Goal: Task Accomplishment & Management: Complete application form

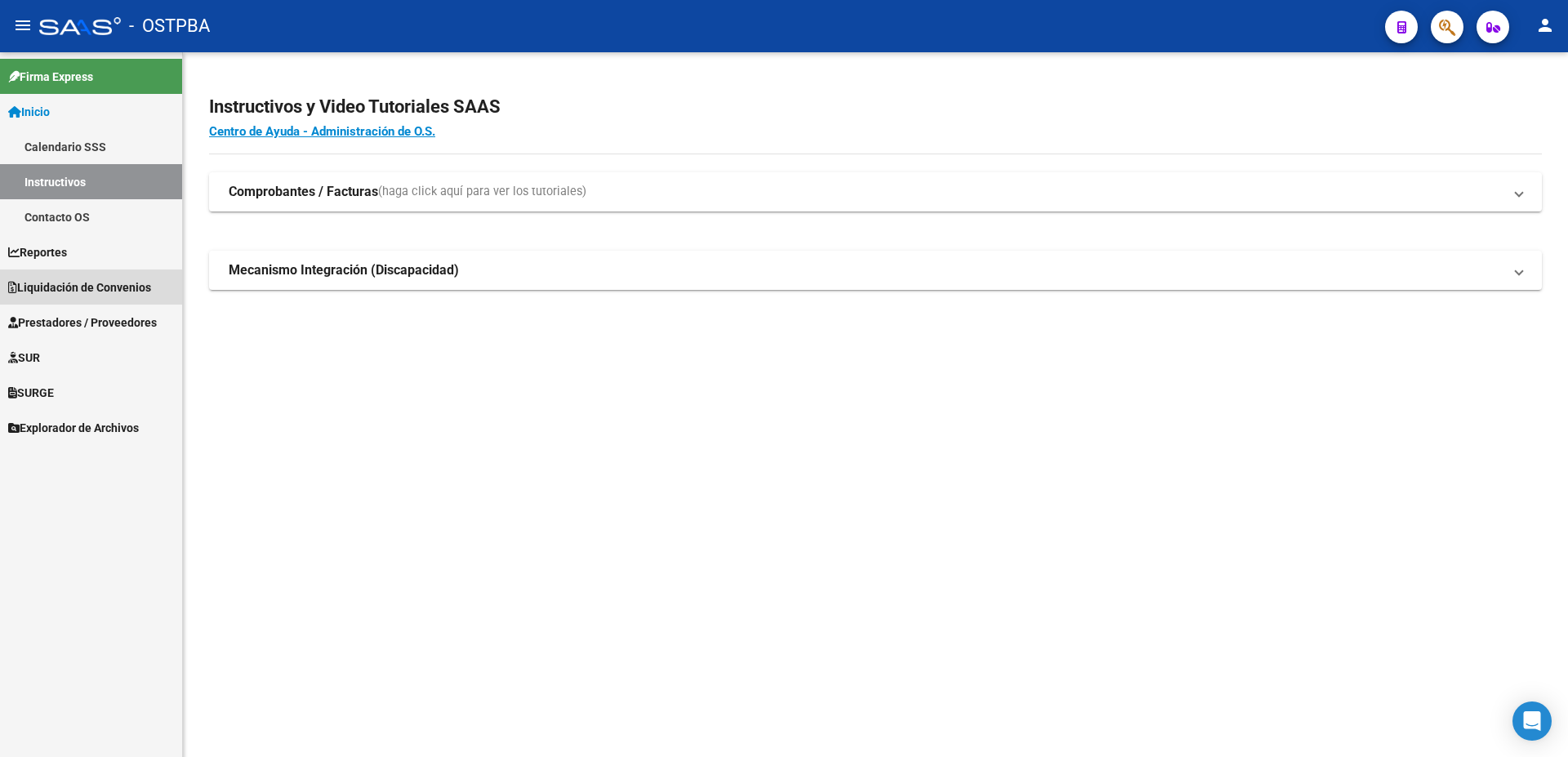
click at [57, 289] on span "Liquidación de Convenios" at bounding box center [79, 287] width 143 height 18
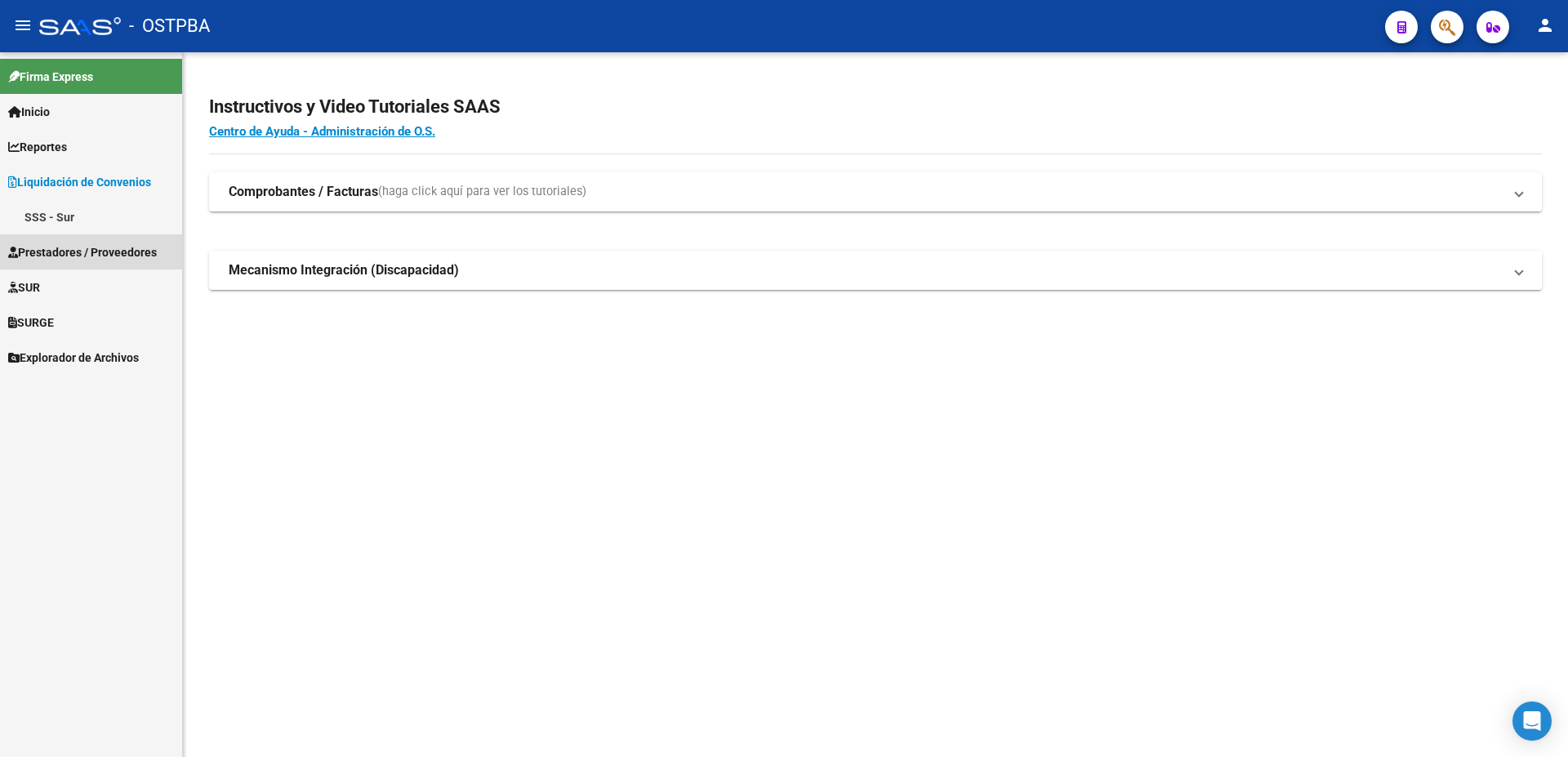
click at [57, 251] on span "Prestadores / Proveedores" at bounding box center [82, 252] width 148 height 18
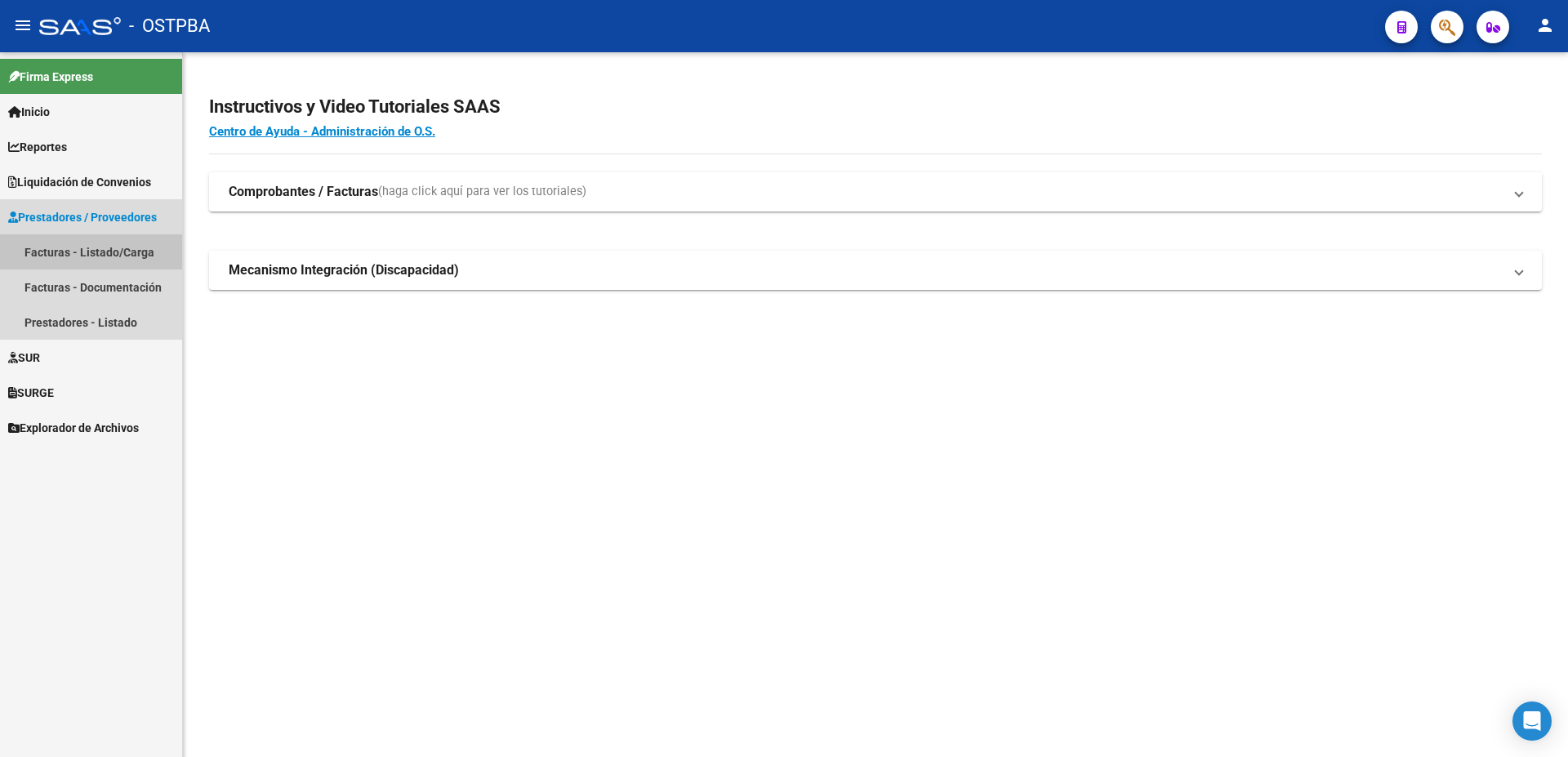
click at [57, 251] on link "Facturas - Listado/Carga" at bounding box center [91, 252] width 182 height 36
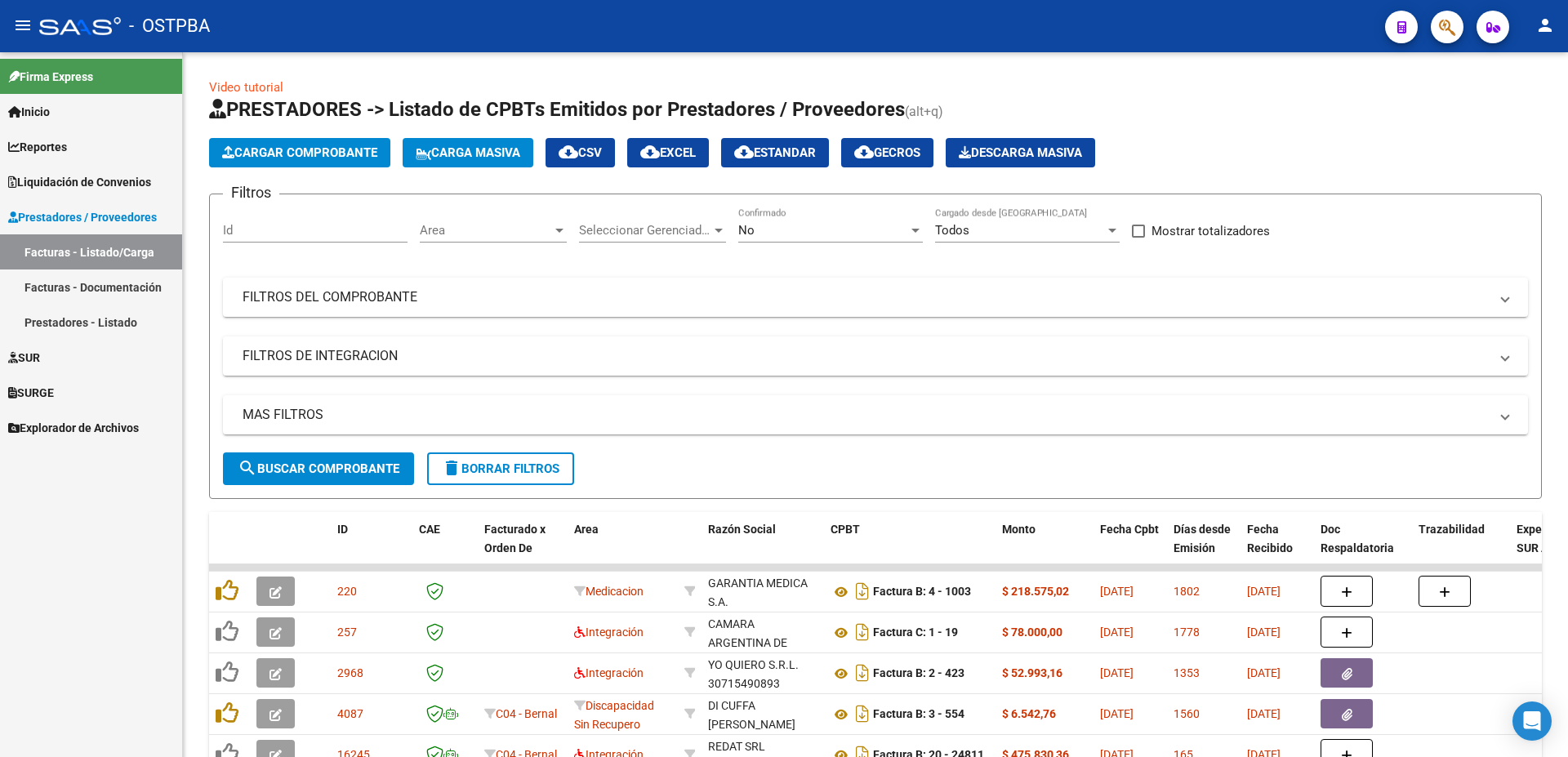
click at [559, 232] on div at bounding box center [559, 230] width 8 height 4
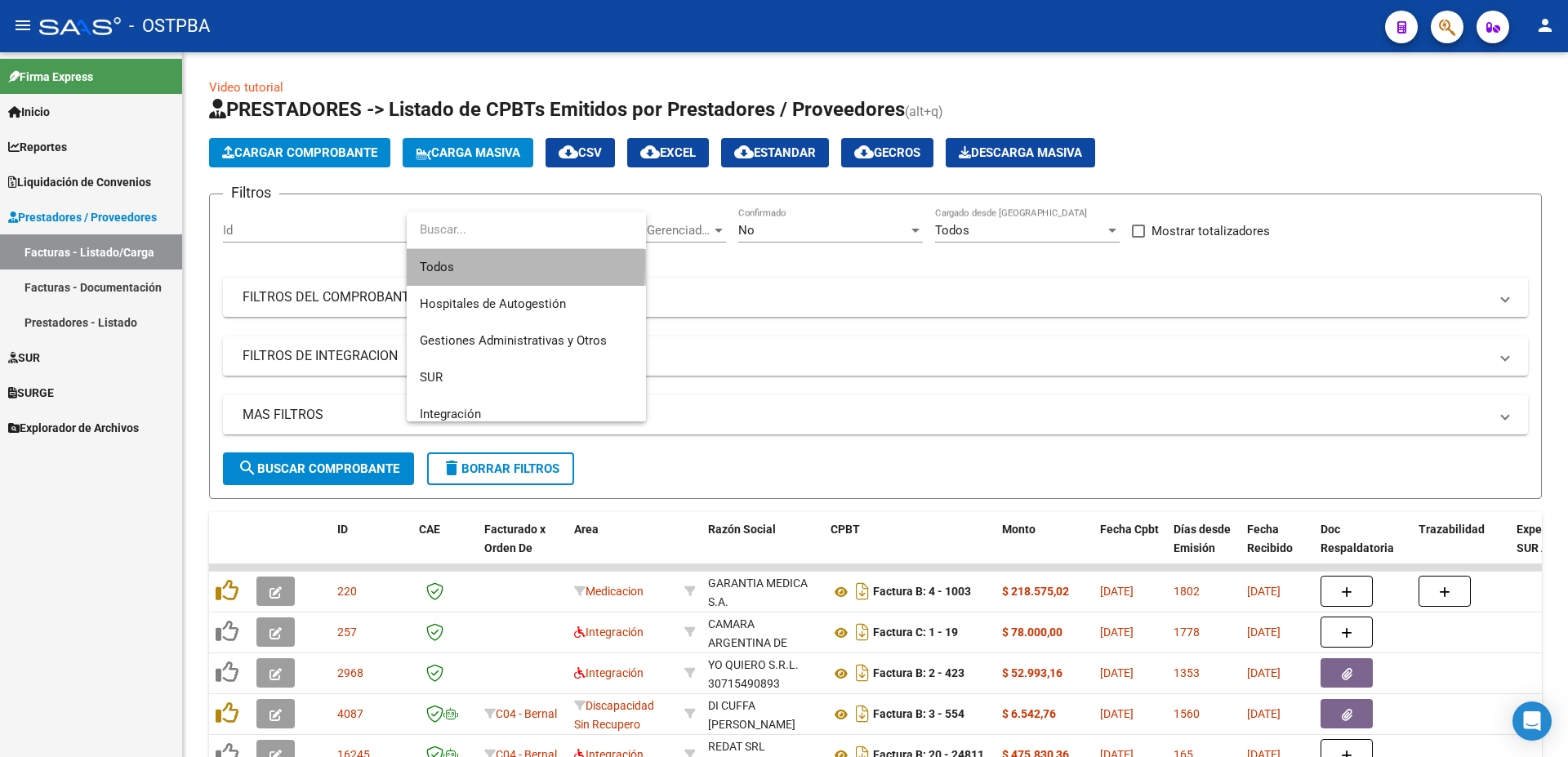
click at [468, 261] on span "Todos" at bounding box center [526, 267] width 213 height 36
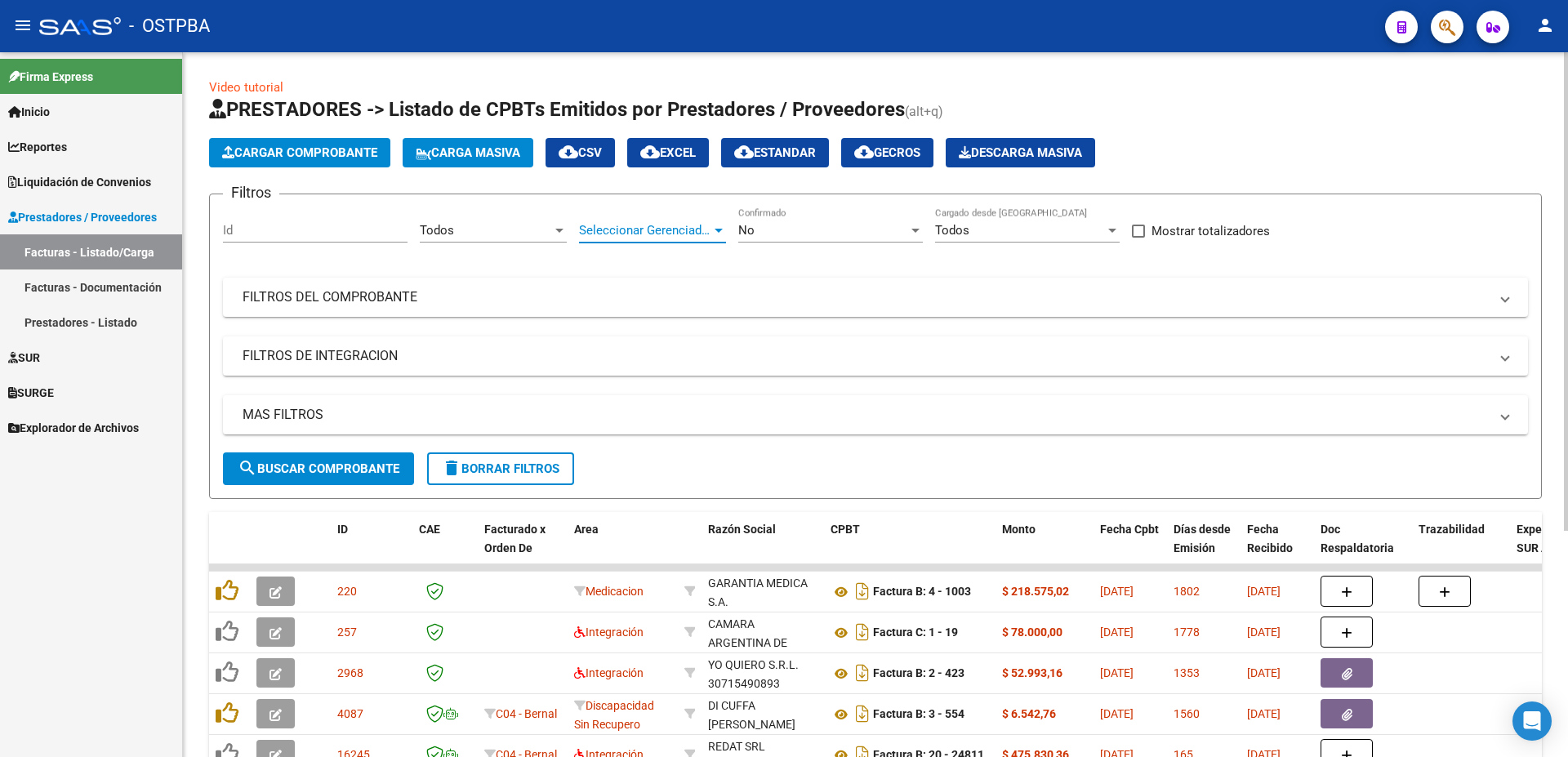
click at [721, 228] on div at bounding box center [718, 230] width 8 height 4
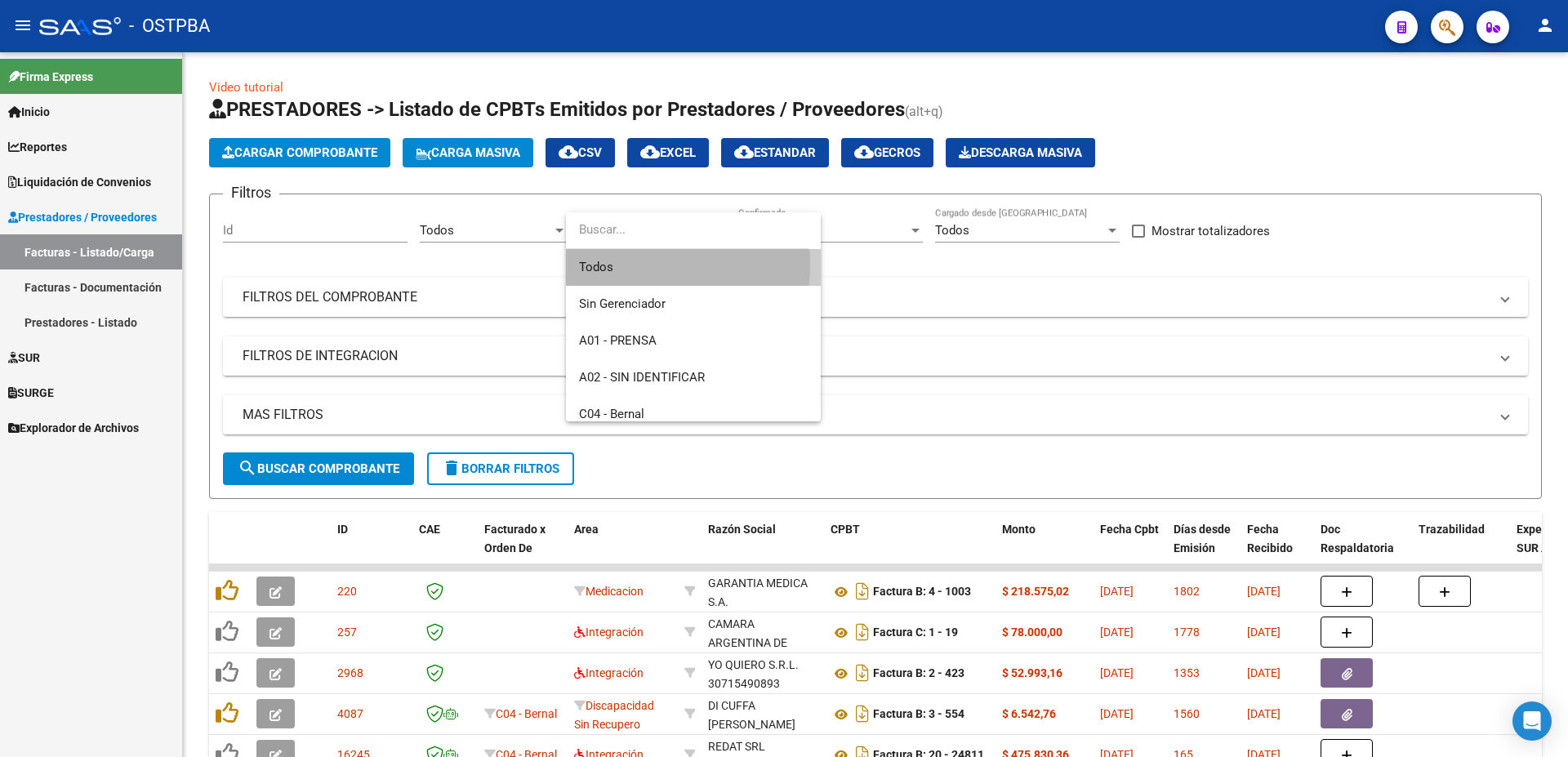
click at [618, 263] on span "Todos" at bounding box center [692, 267] width 228 height 36
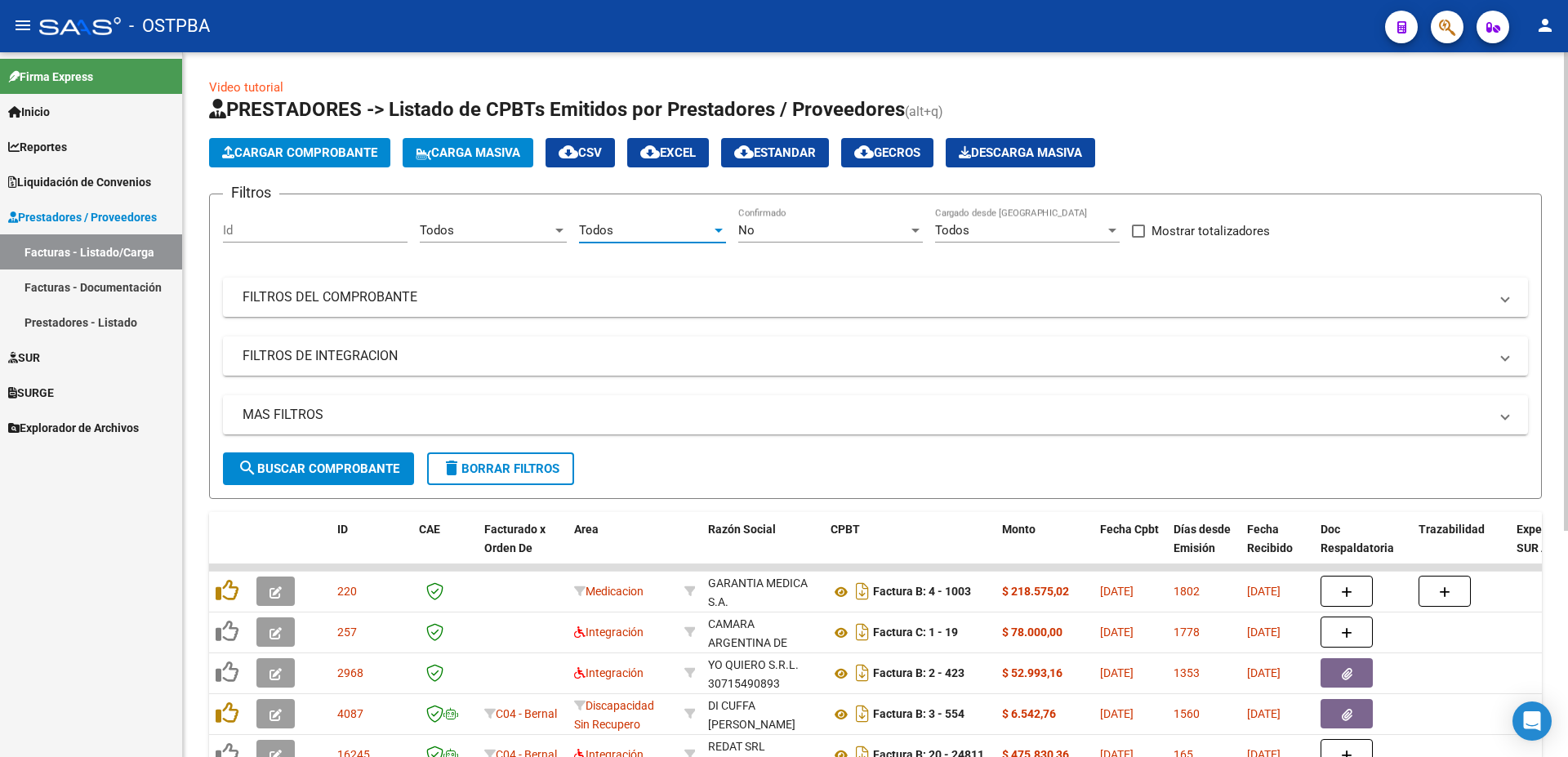
click at [914, 228] on div at bounding box center [915, 230] width 8 height 4
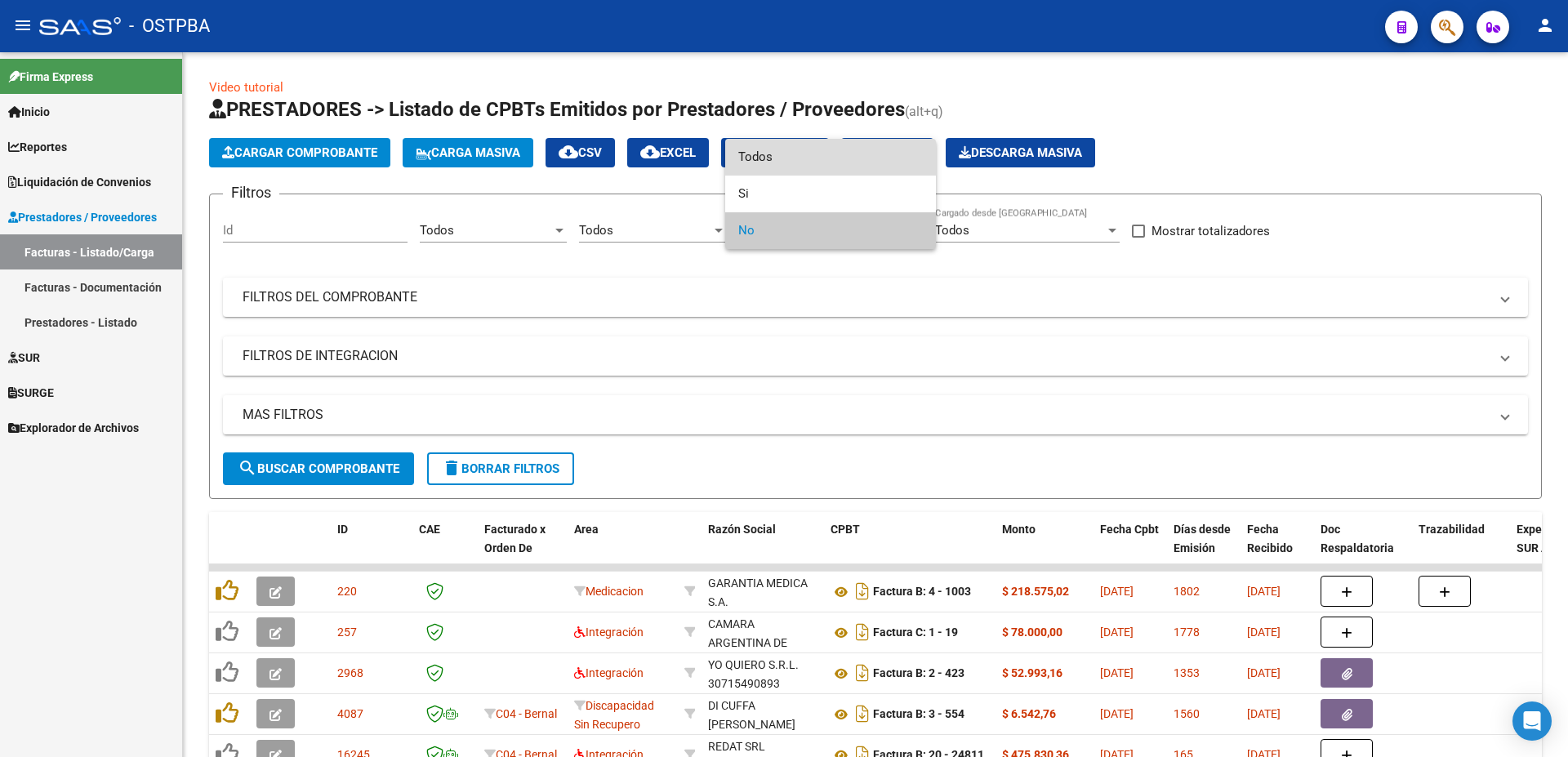
click at [762, 152] on span "Todos" at bounding box center [831, 156] width 185 height 36
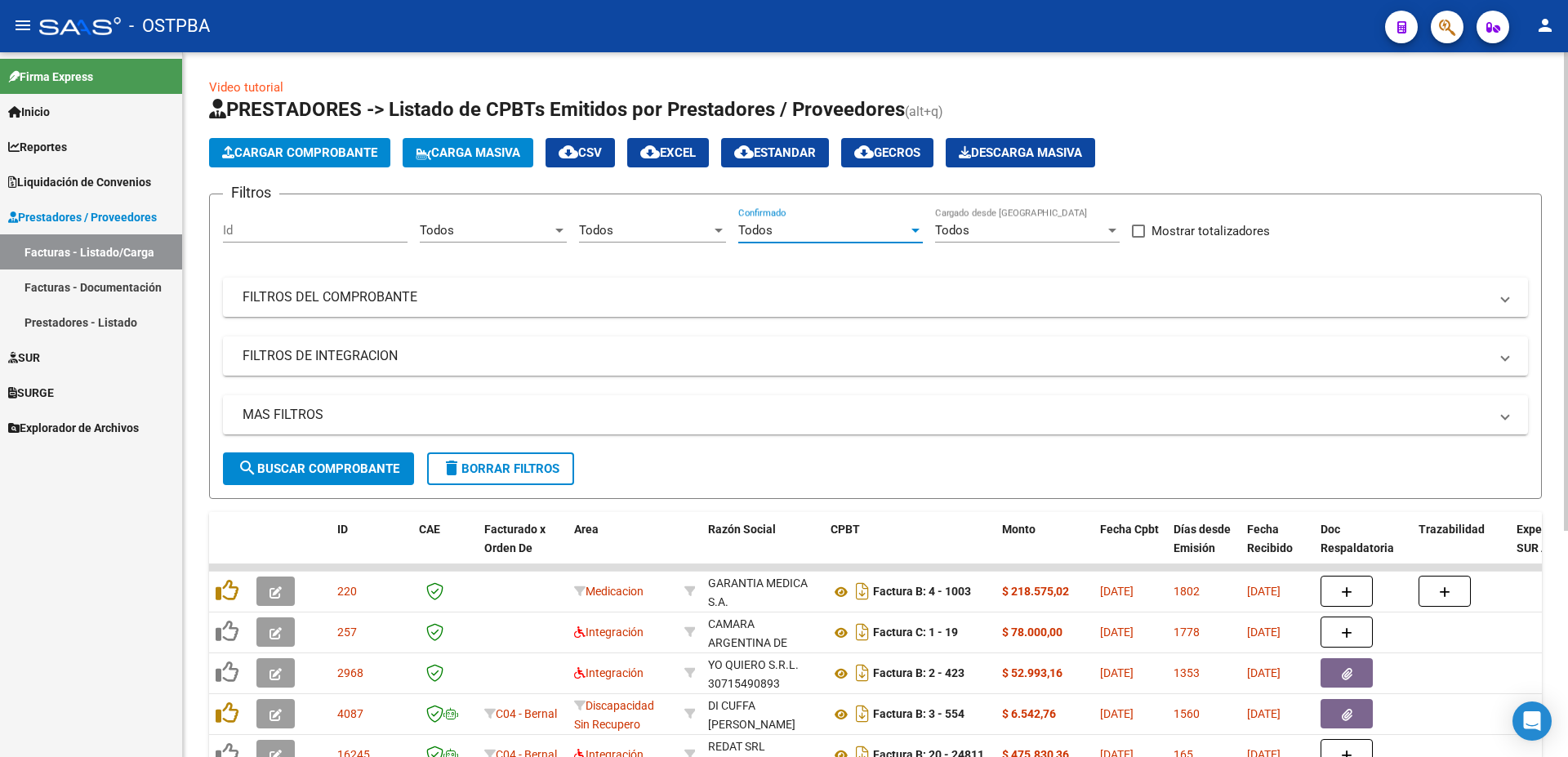
click at [1115, 230] on div at bounding box center [1112, 230] width 8 height 4
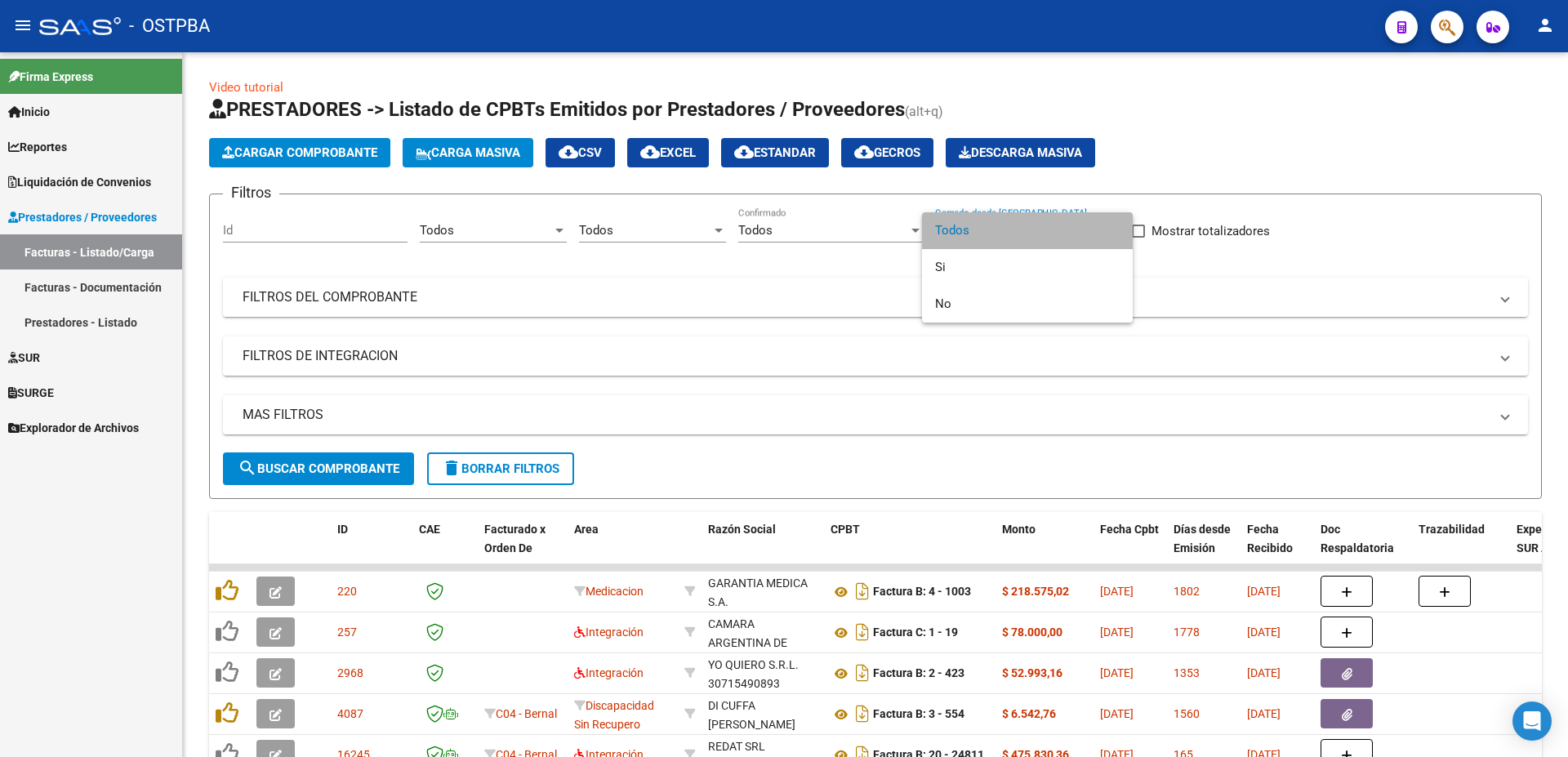
click at [963, 232] on span "Todos" at bounding box center [1028, 230] width 185 height 36
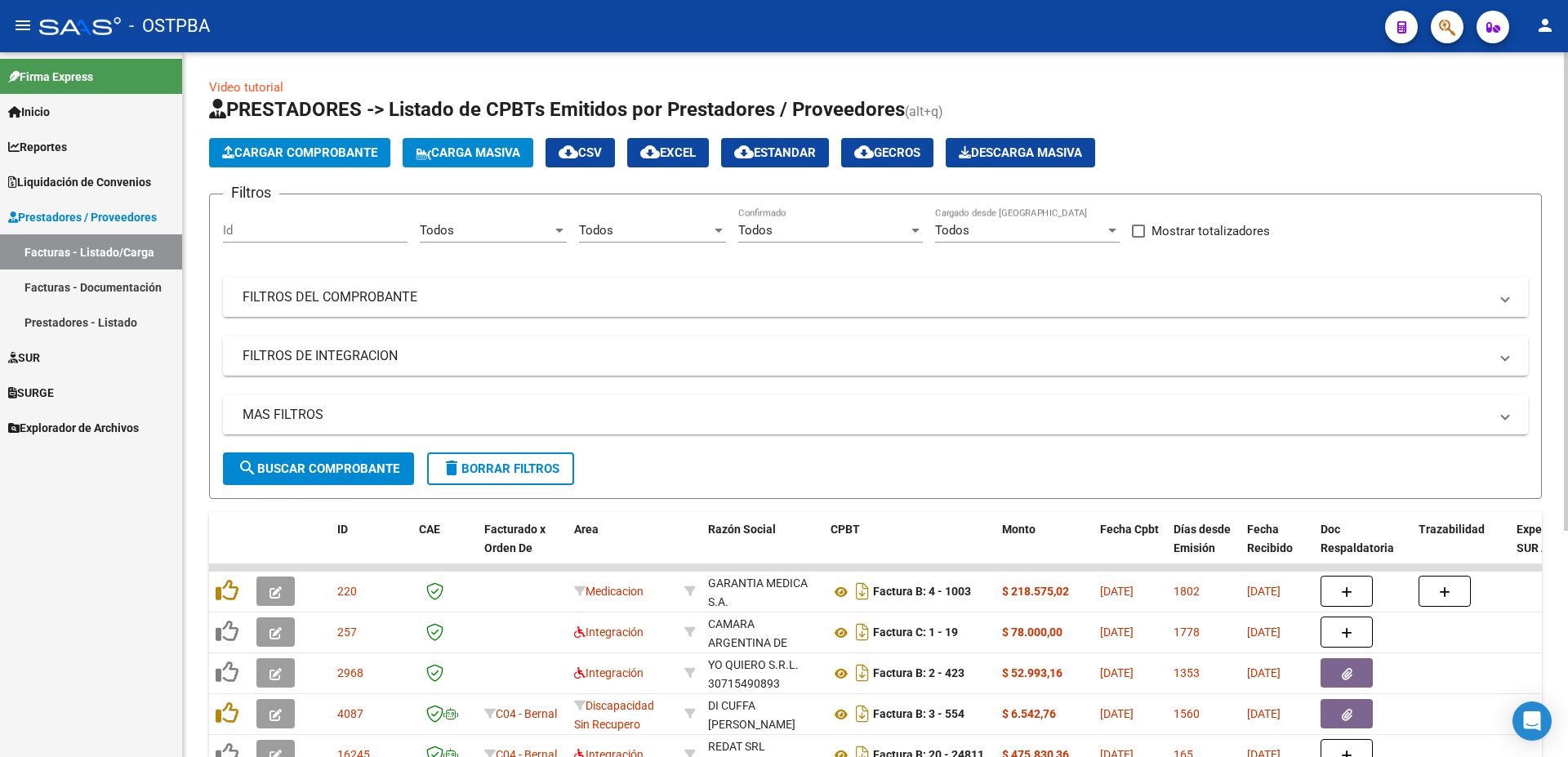
click at [339, 298] on mat-panel-title "FILTROS DEL COMPROBANTE" at bounding box center [866, 297] width 1246 height 18
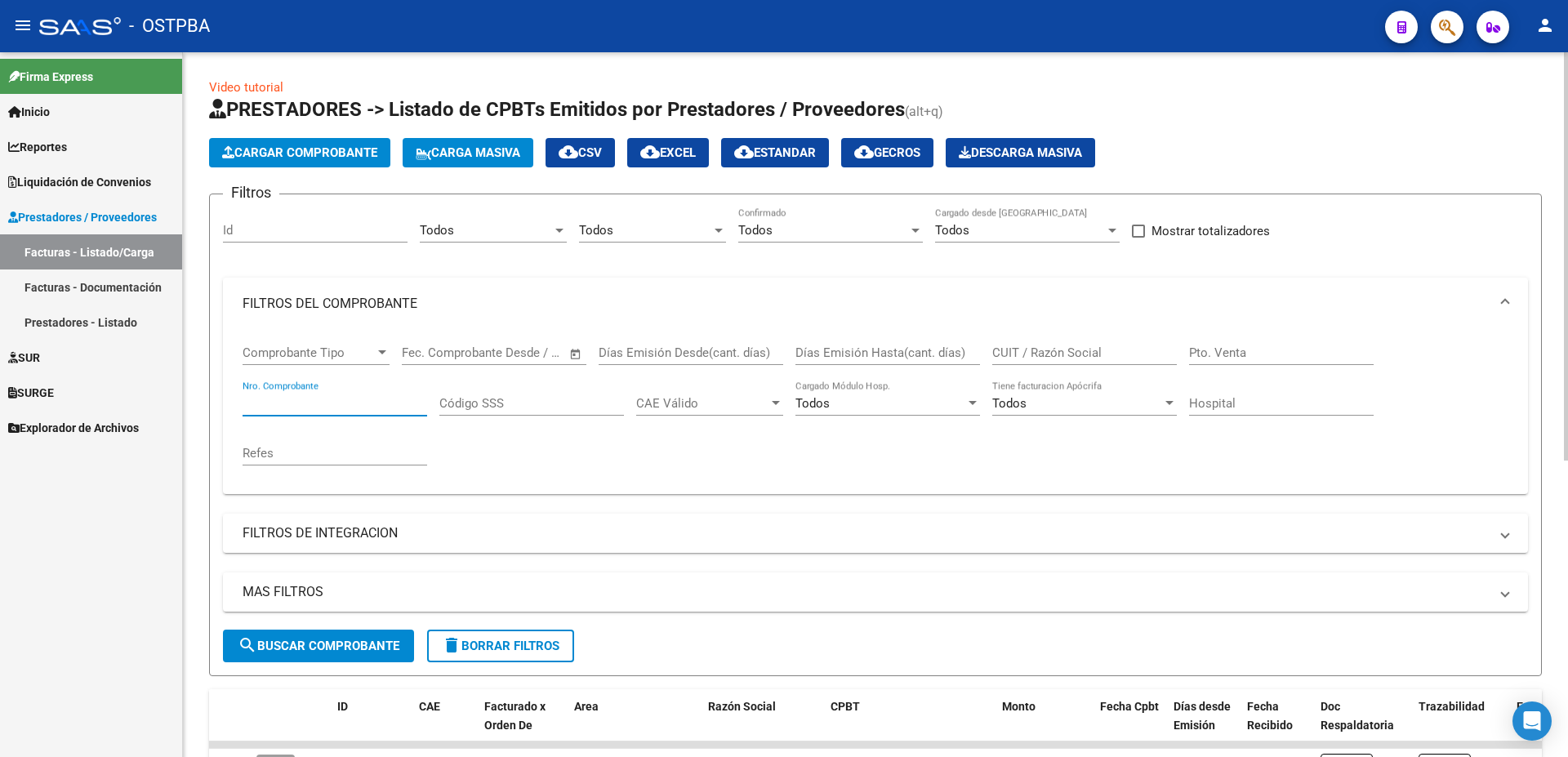
click at [291, 403] on input "Nro. Comprobante" at bounding box center [335, 403] width 185 height 15
type input "1060955"
click at [308, 648] on span "search Buscar Comprobante" at bounding box center [318, 646] width 162 height 15
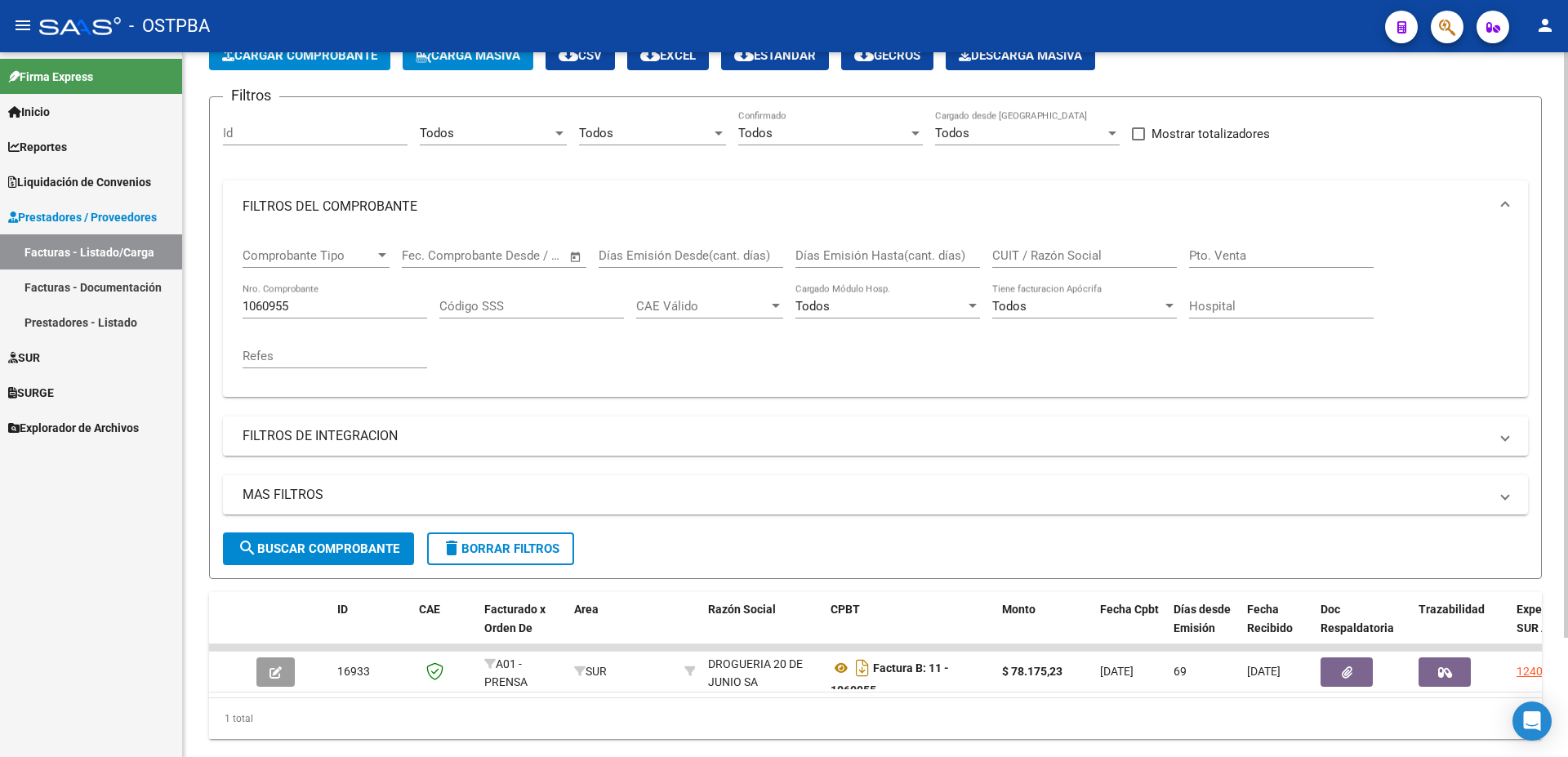
scroll to position [144, 0]
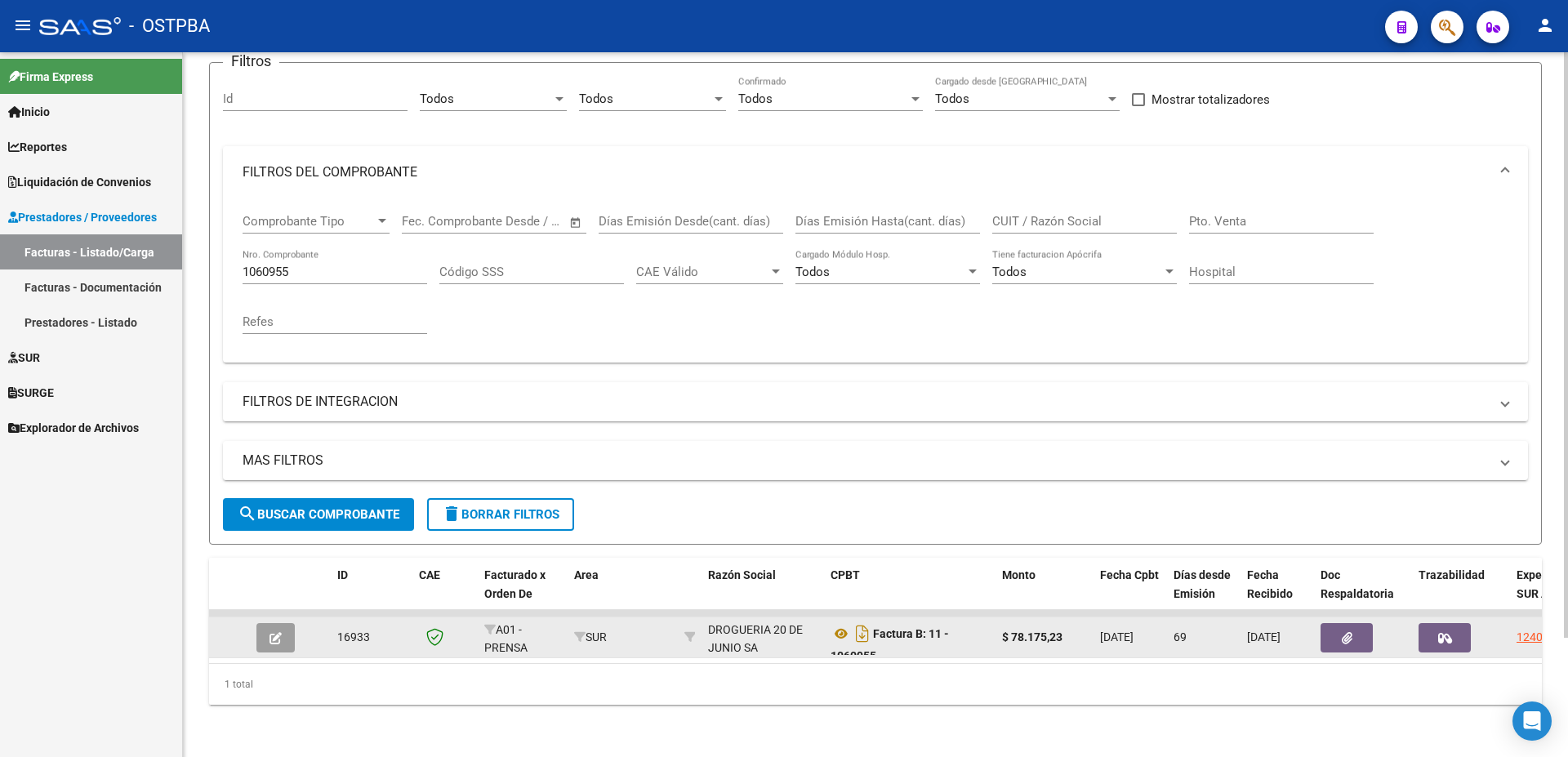
click at [273, 632] on icon "button" at bounding box center [276, 638] width 12 height 12
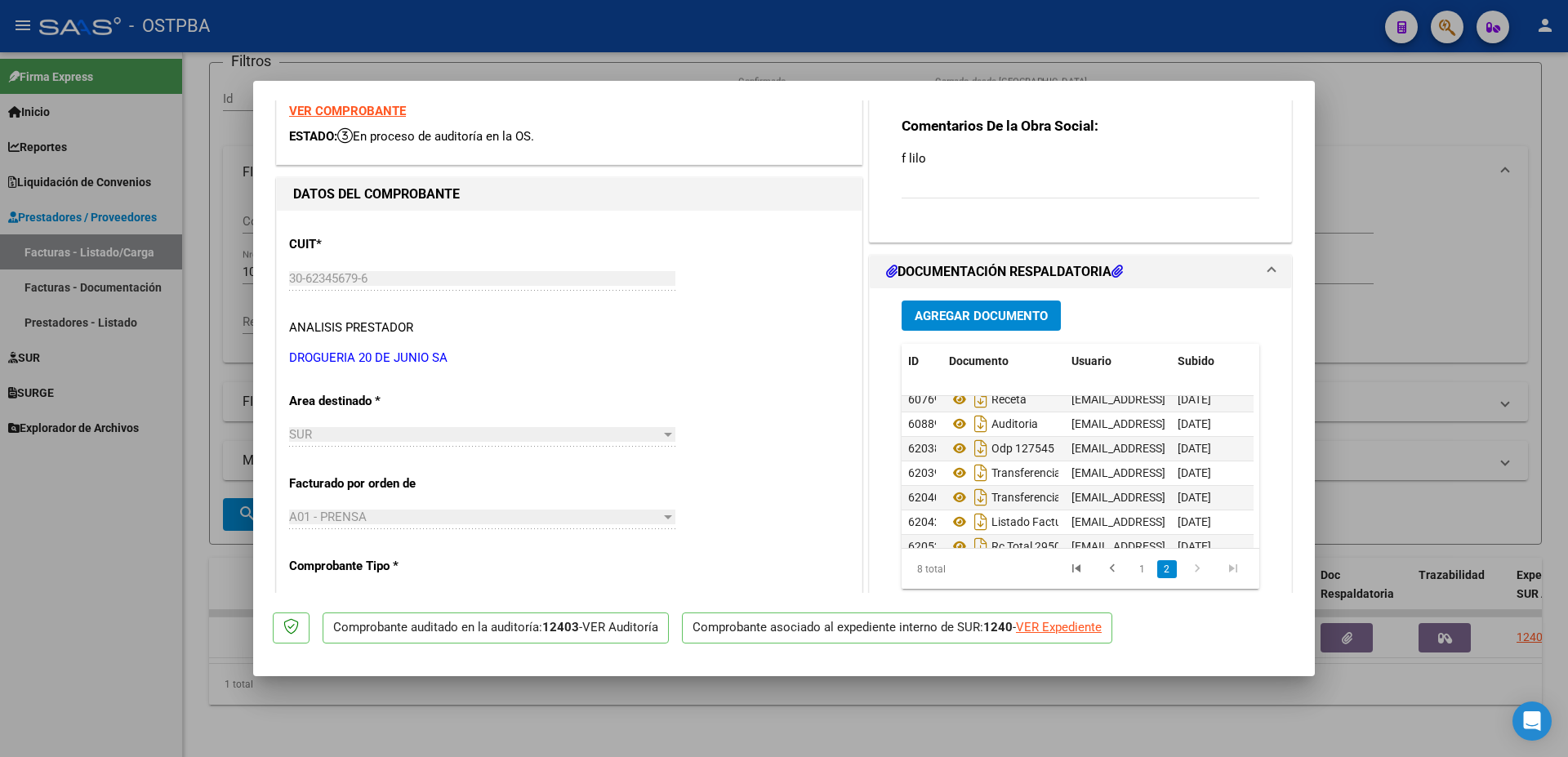
scroll to position [61, 0]
click at [995, 313] on span "Agregar Documento" at bounding box center [981, 315] width 133 height 15
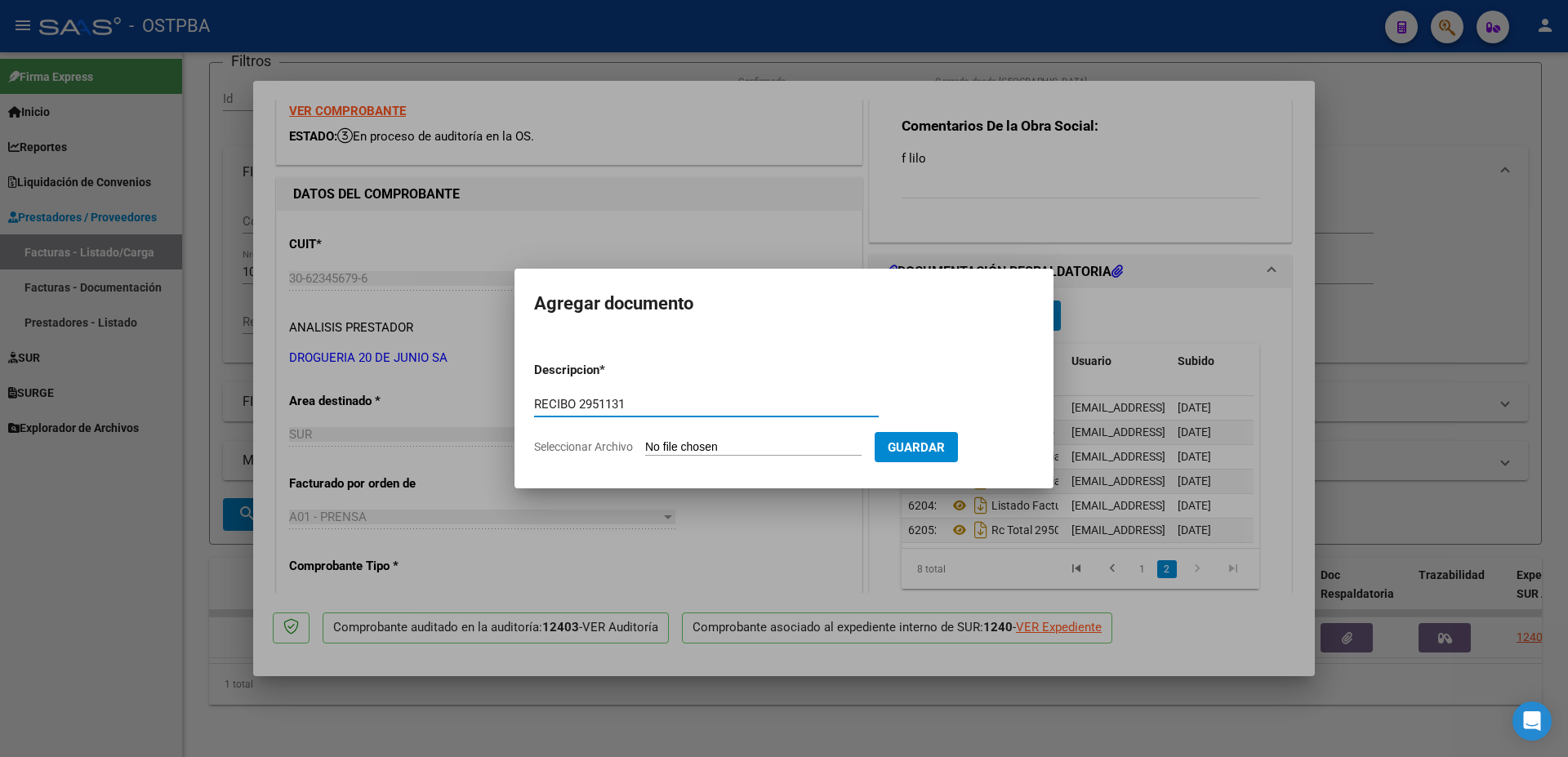
type input "RECIBO 2951131"
click at [721, 451] on input "Seleccionar Archivo" at bounding box center [753, 447] width 216 height 15
type input "C:\fakepath\IMG_20250915_0001.pdf"
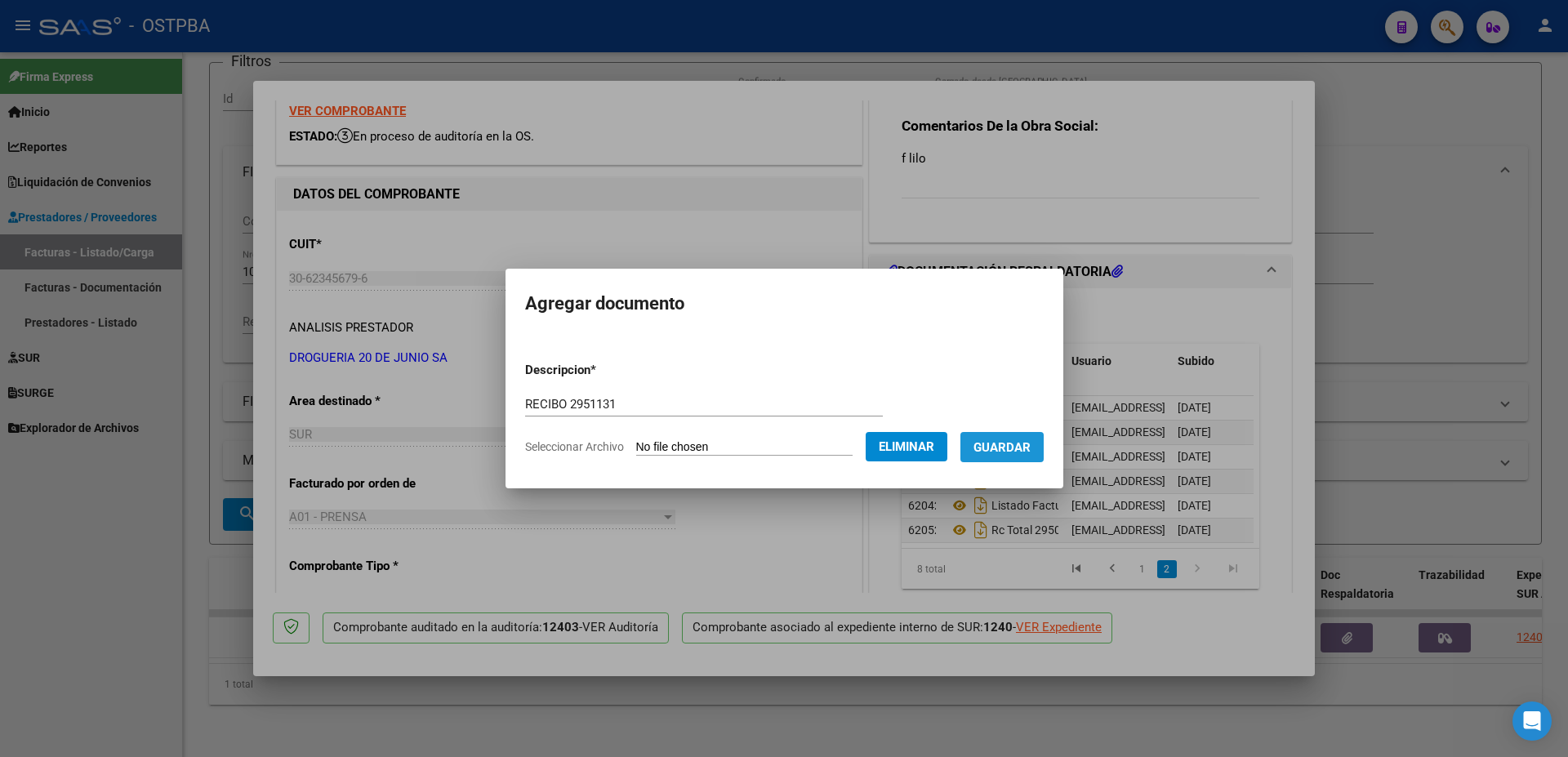
click at [1031, 440] on span "Guardar" at bounding box center [1002, 447] width 57 height 15
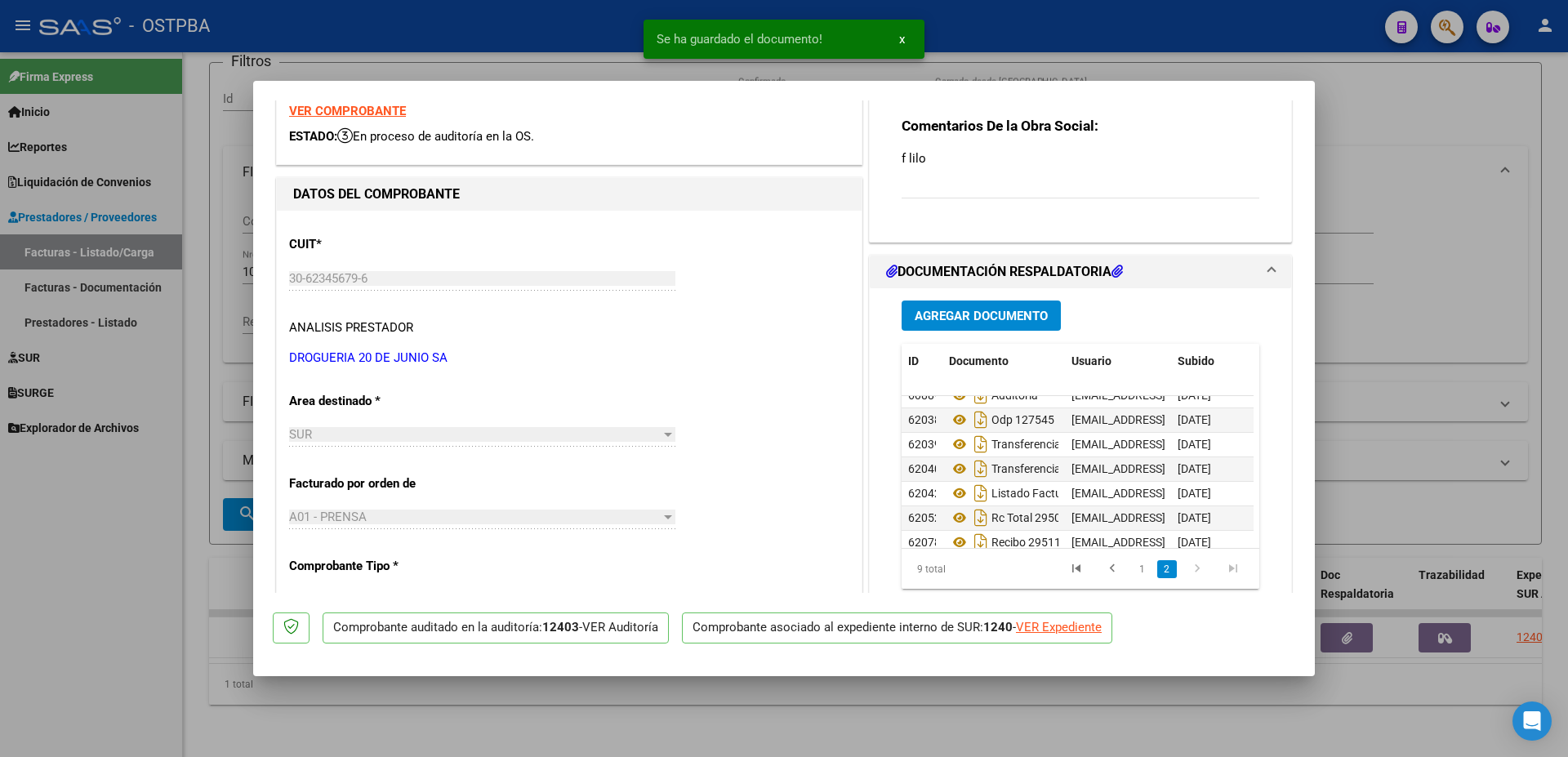
scroll to position [85, 0]
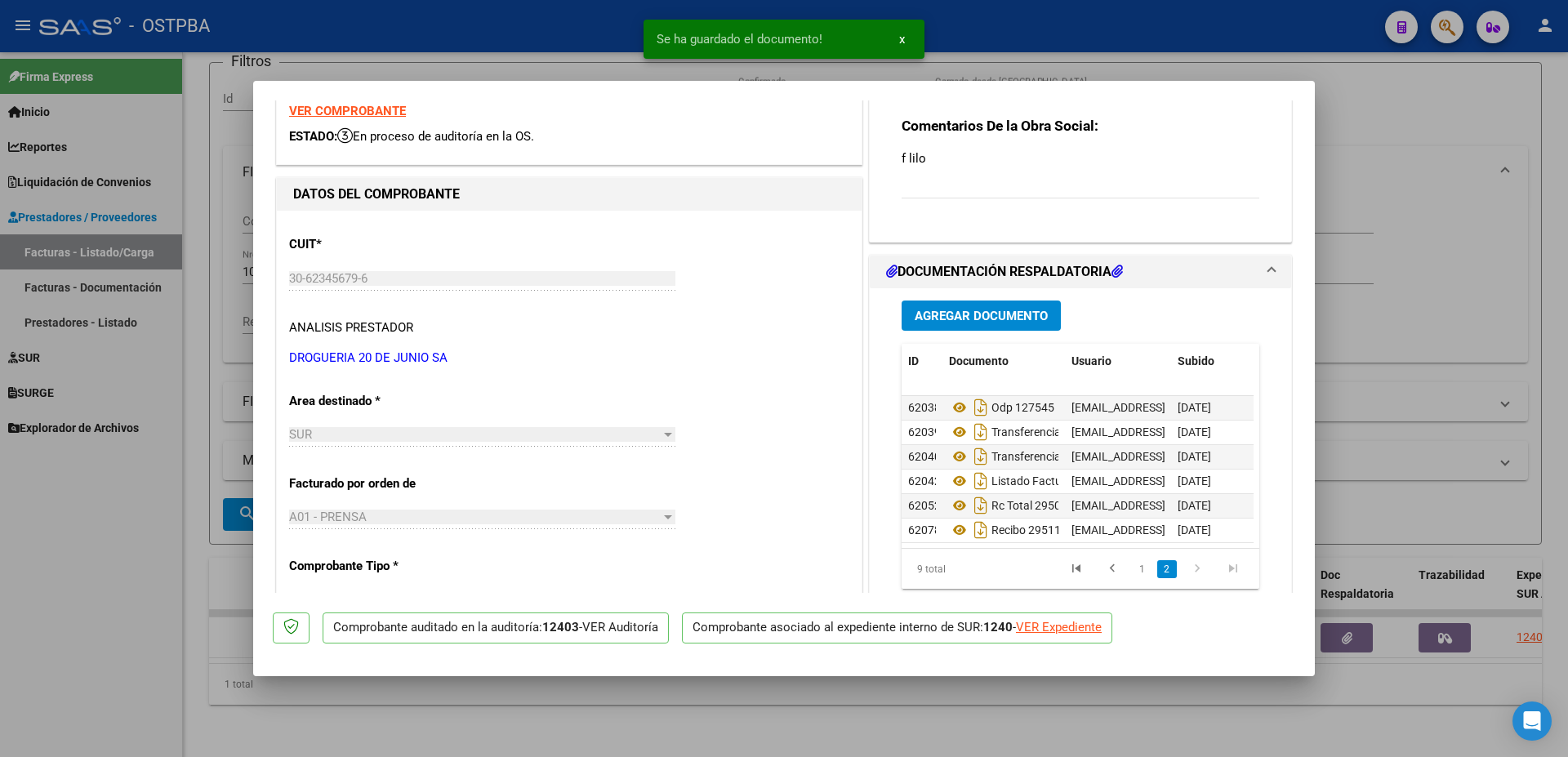
click at [950, 720] on div at bounding box center [784, 378] width 1568 height 757
type input "$ 0,00"
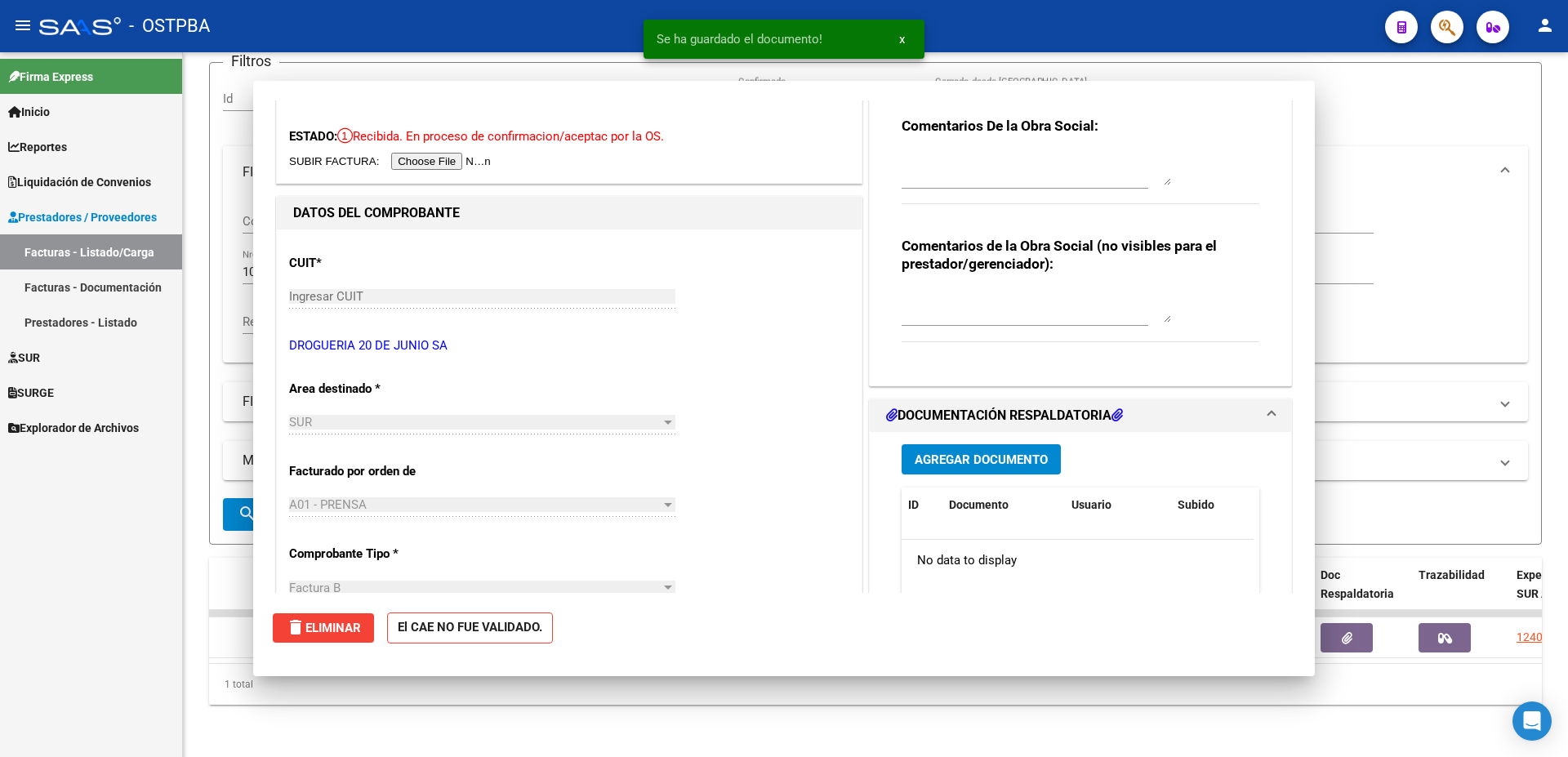
scroll to position [0, 0]
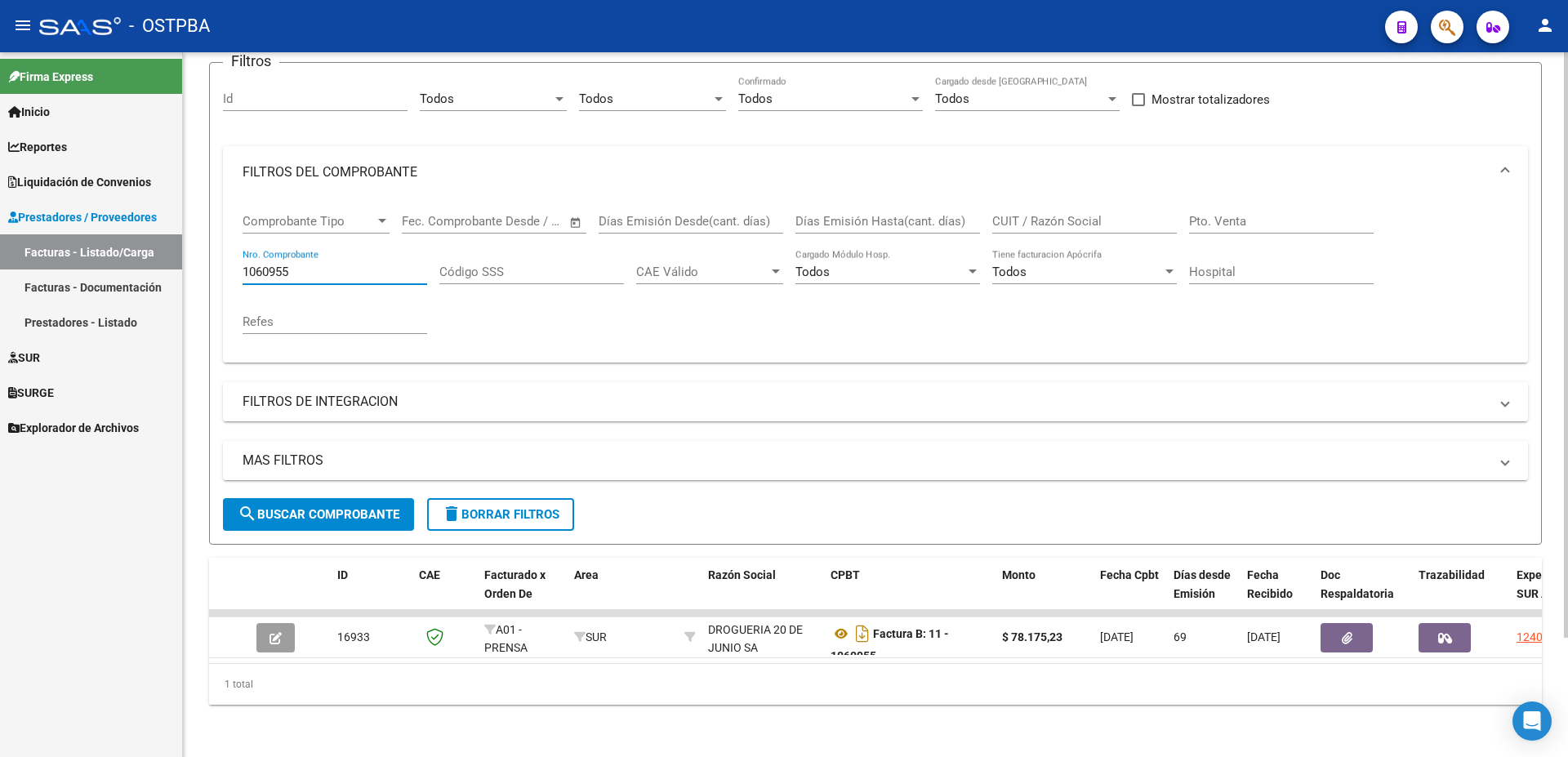
click at [320, 265] on input "1060955" at bounding box center [335, 272] width 185 height 15
type input "1067025"
click at [297, 507] on span "search Buscar Comprobante" at bounding box center [318, 514] width 162 height 15
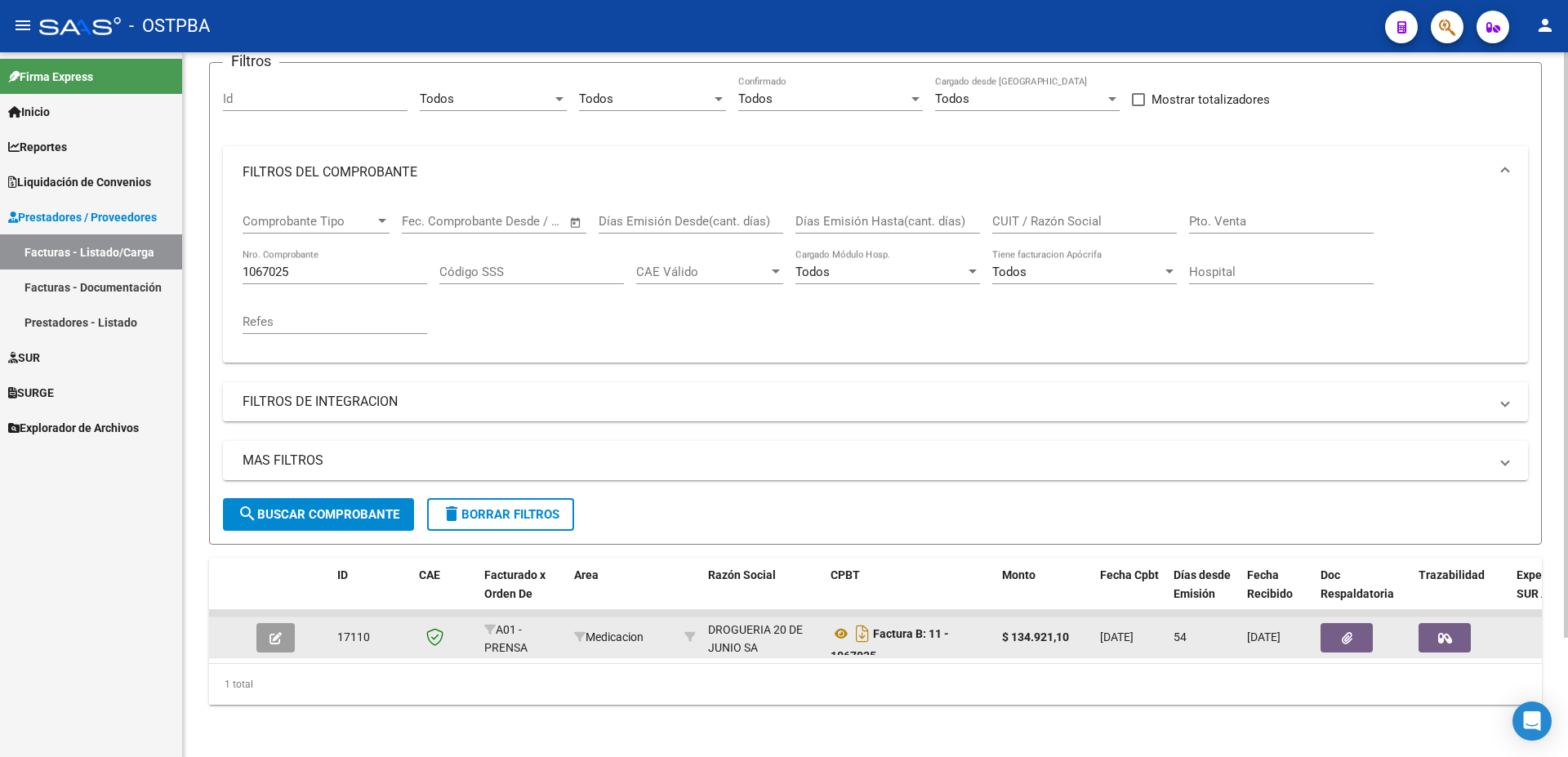
click at [282, 638] on button "button" at bounding box center [276, 637] width 38 height 29
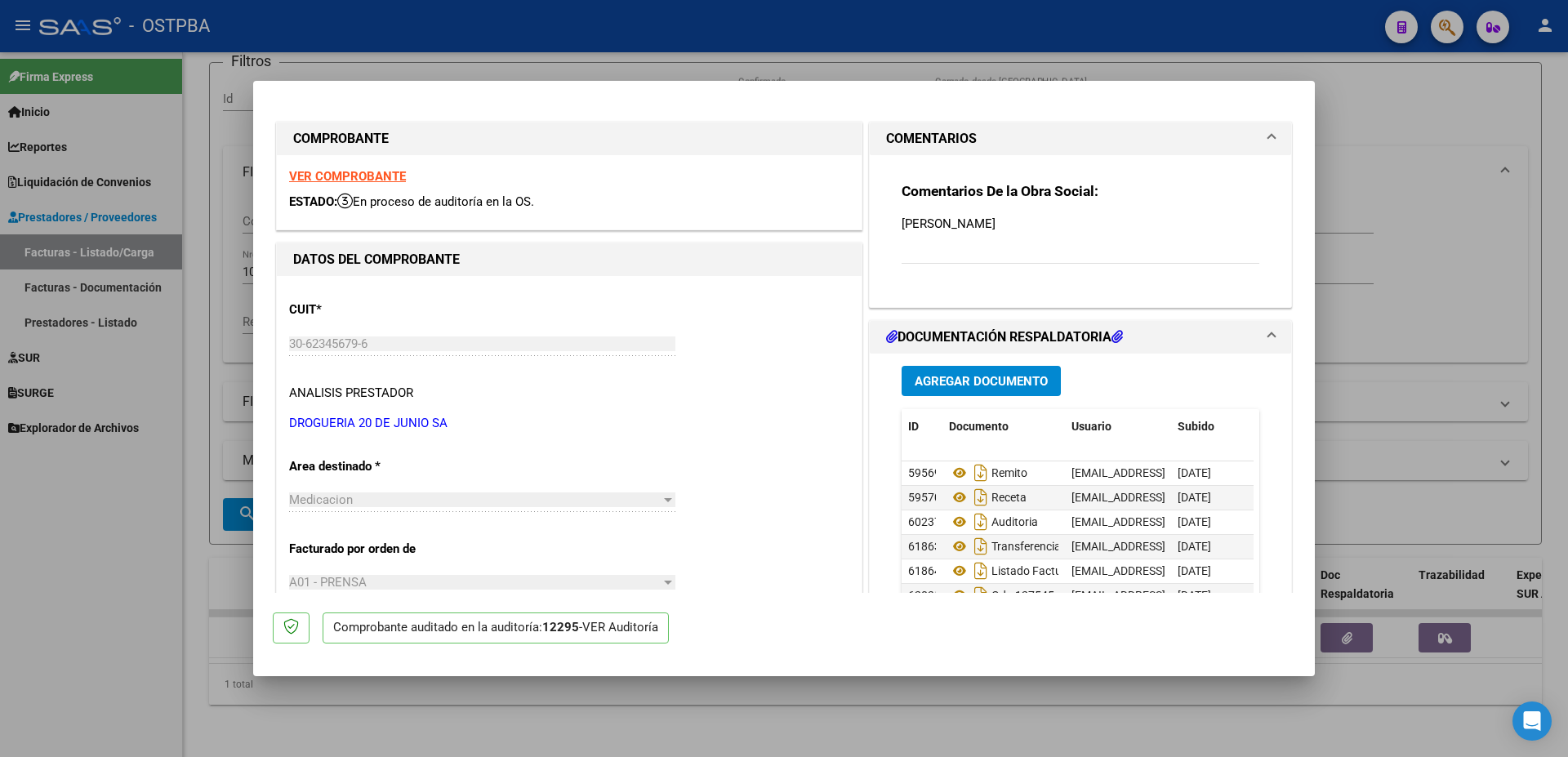
click at [930, 381] on span "Agregar Documento" at bounding box center [981, 381] width 133 height 15
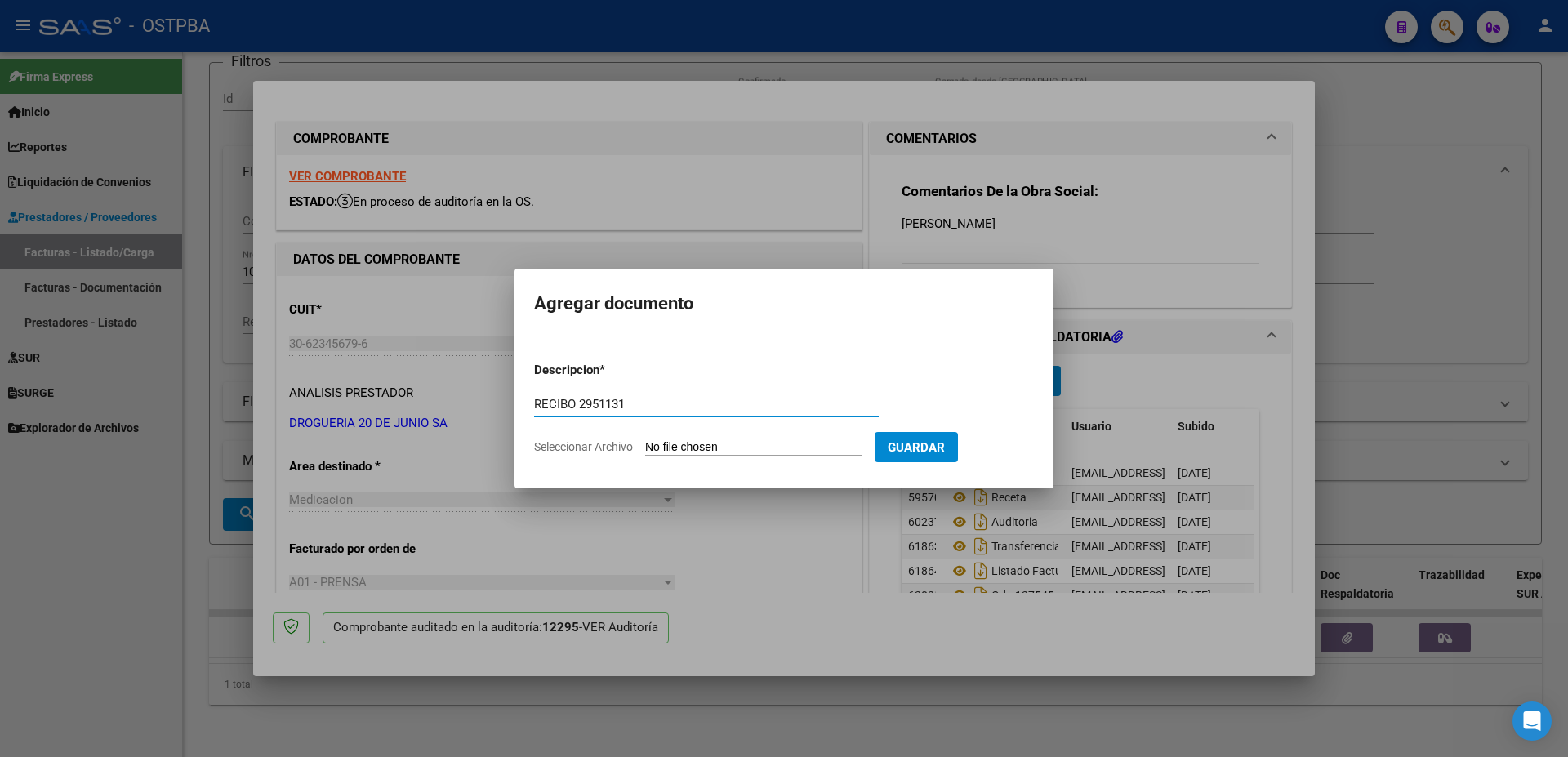
type input "RECIBO 2951131"
click at [707, 444] on input "Seleccionar Archivo" at bounding box center [753, 447] width 216 height 15
type input "C:\fakepath\IMG_20250915_0001.pdf"
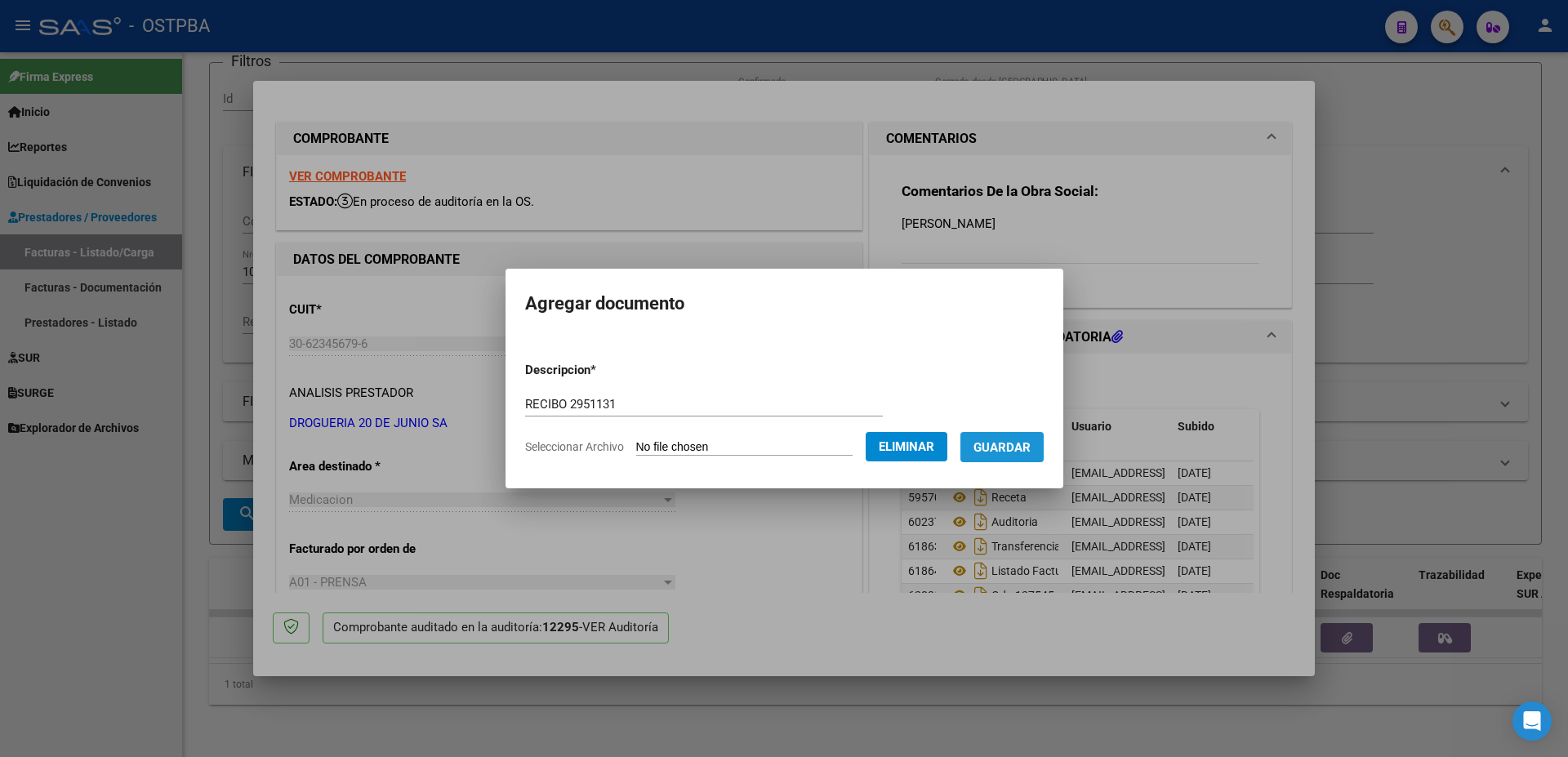
click at [1021, 448] on span "Guardar" at bounding box center [1002, 447] width 57 height 15
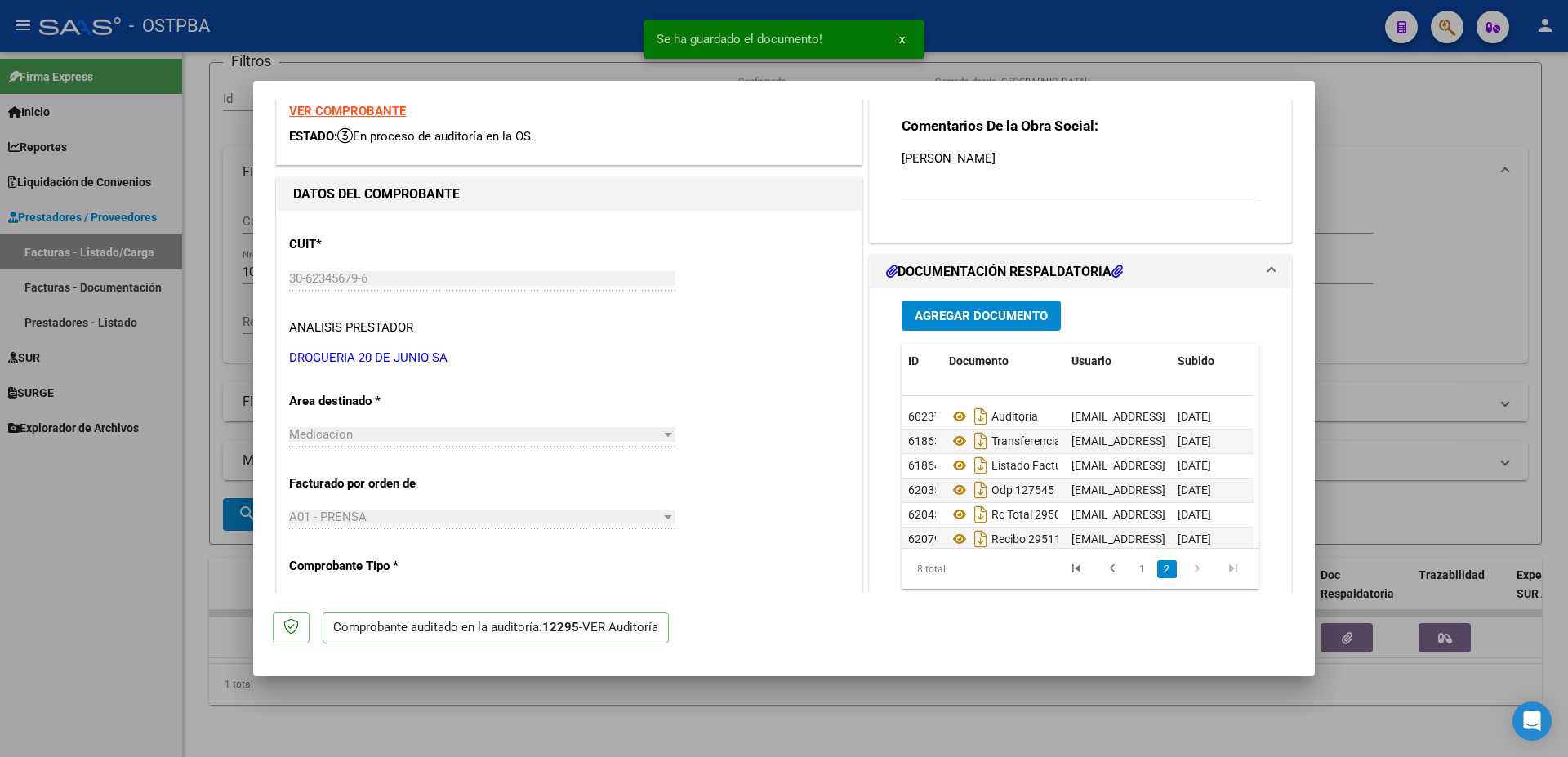
scroll to position [61, 0]
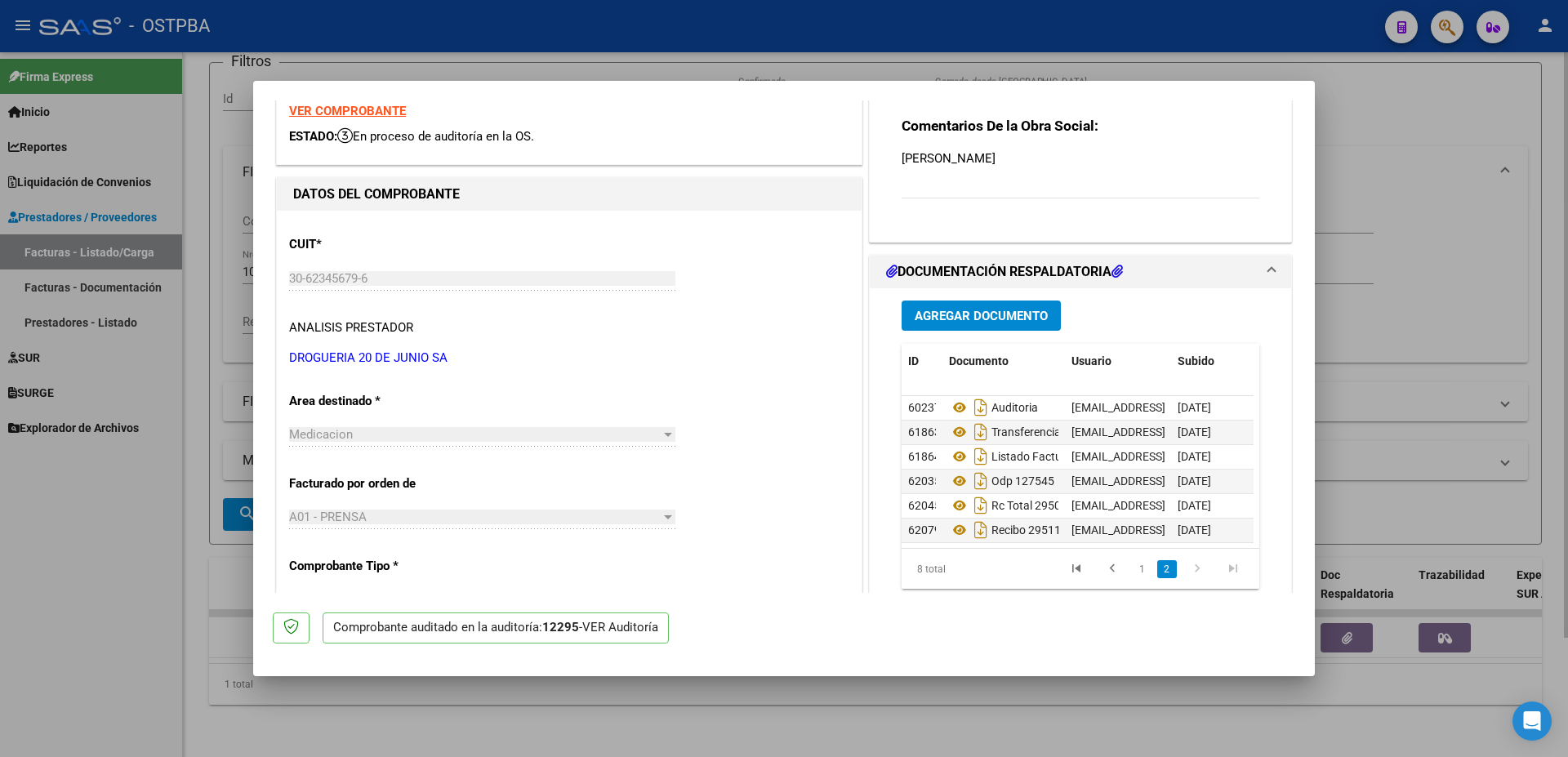
click at [823, 709] on div at bounding box center [784, 378] width 1568 height 757
type input "$ 0,00"
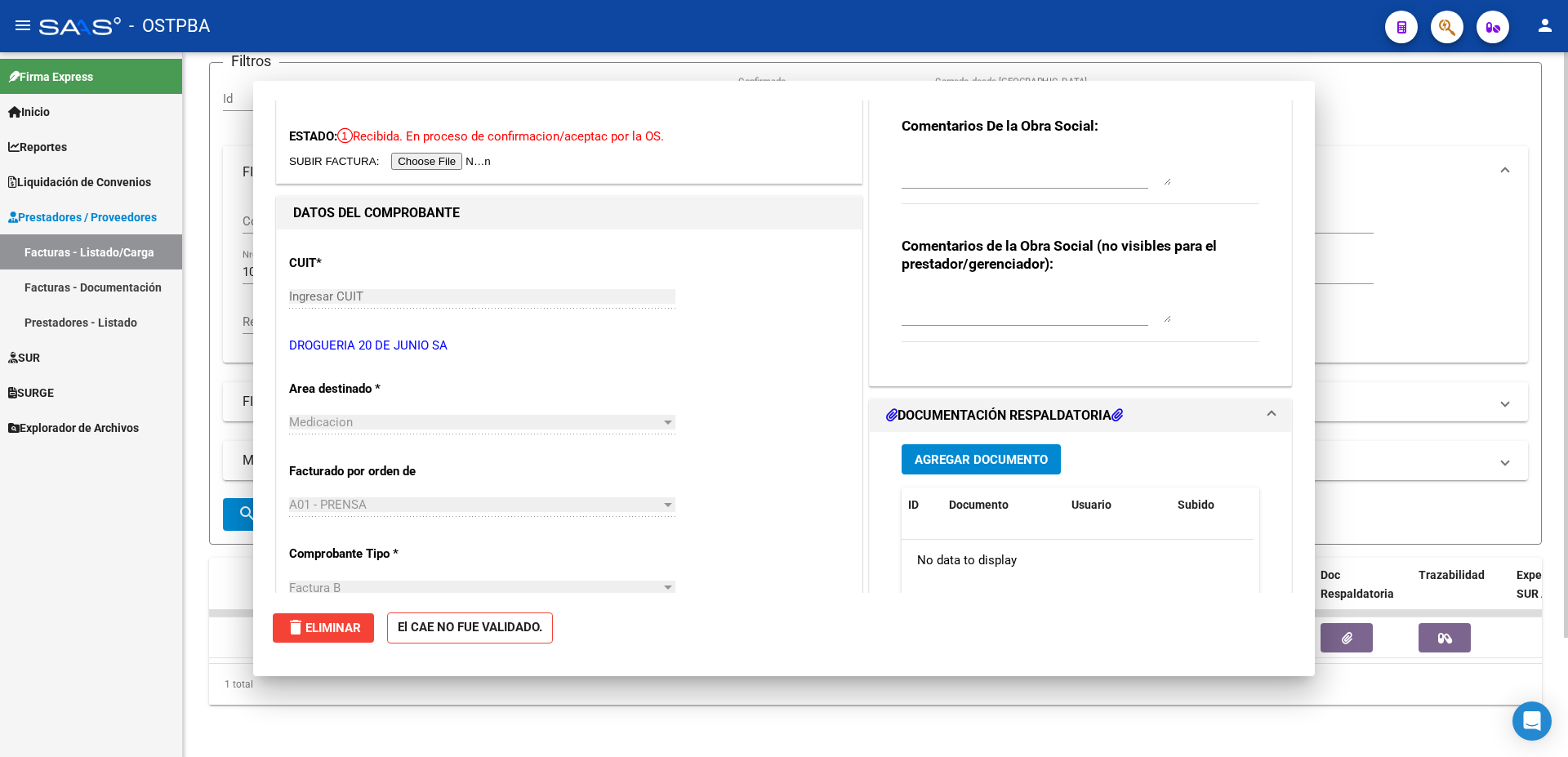
scroll to position [0, 0]
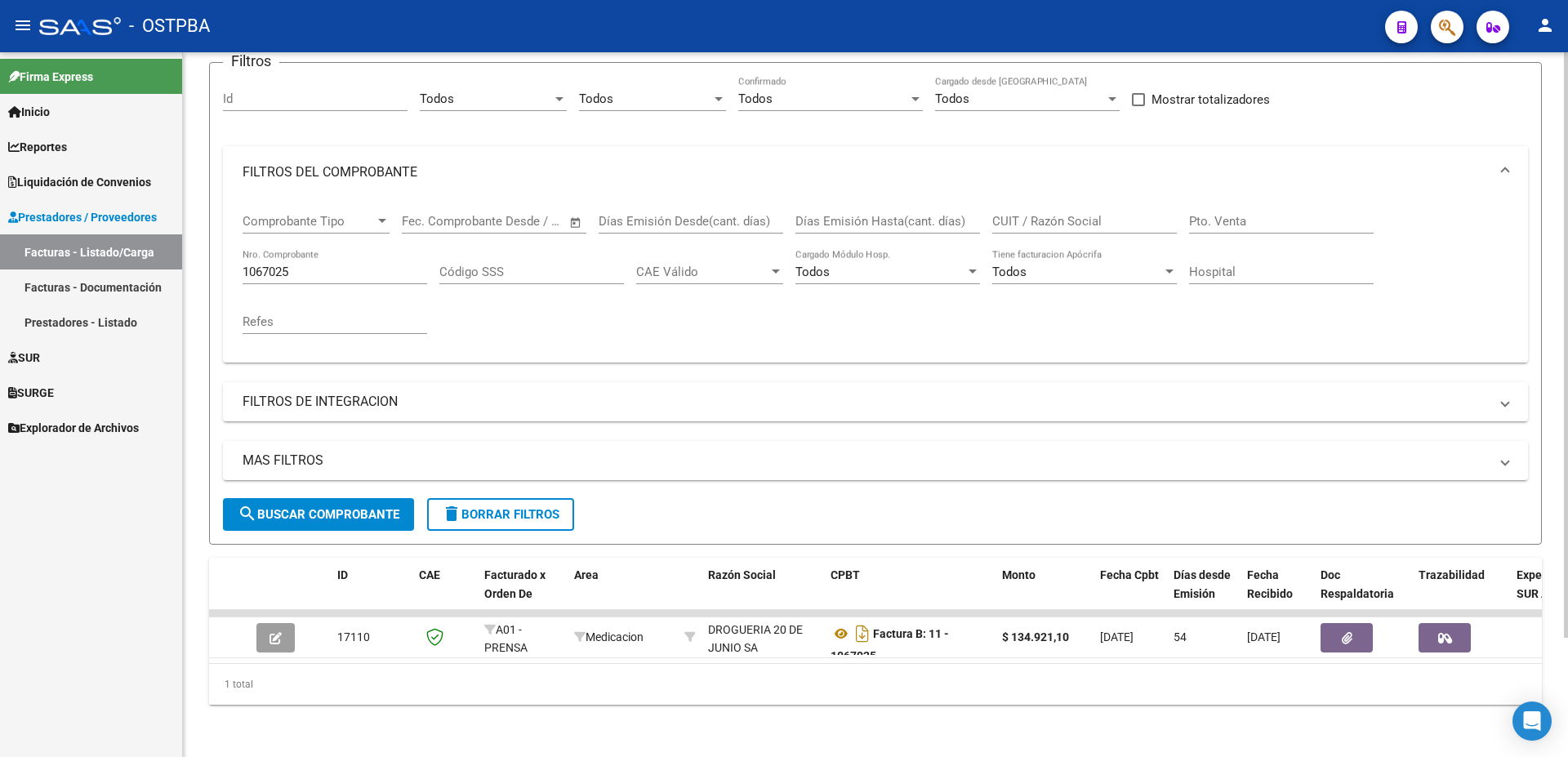
click at [382, 249] on div "1067025 Nro. Comprobante" at bounding box center [335, 267] width 185 height 36
click at [315, 510] on button "search Buscar Comprobante" at bounding box center [318, 514] width 191 height 33
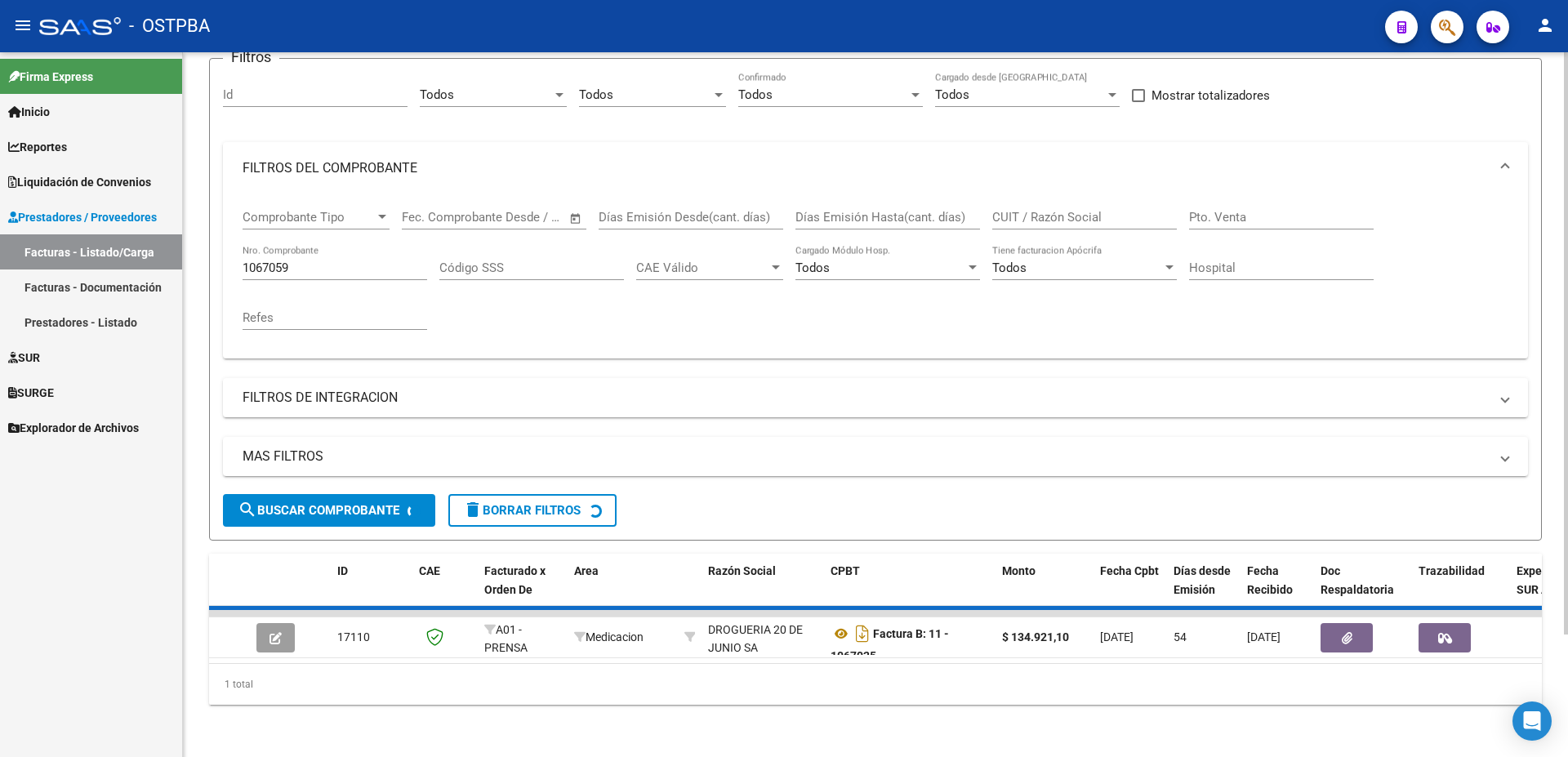
scroll to position [119, 0]
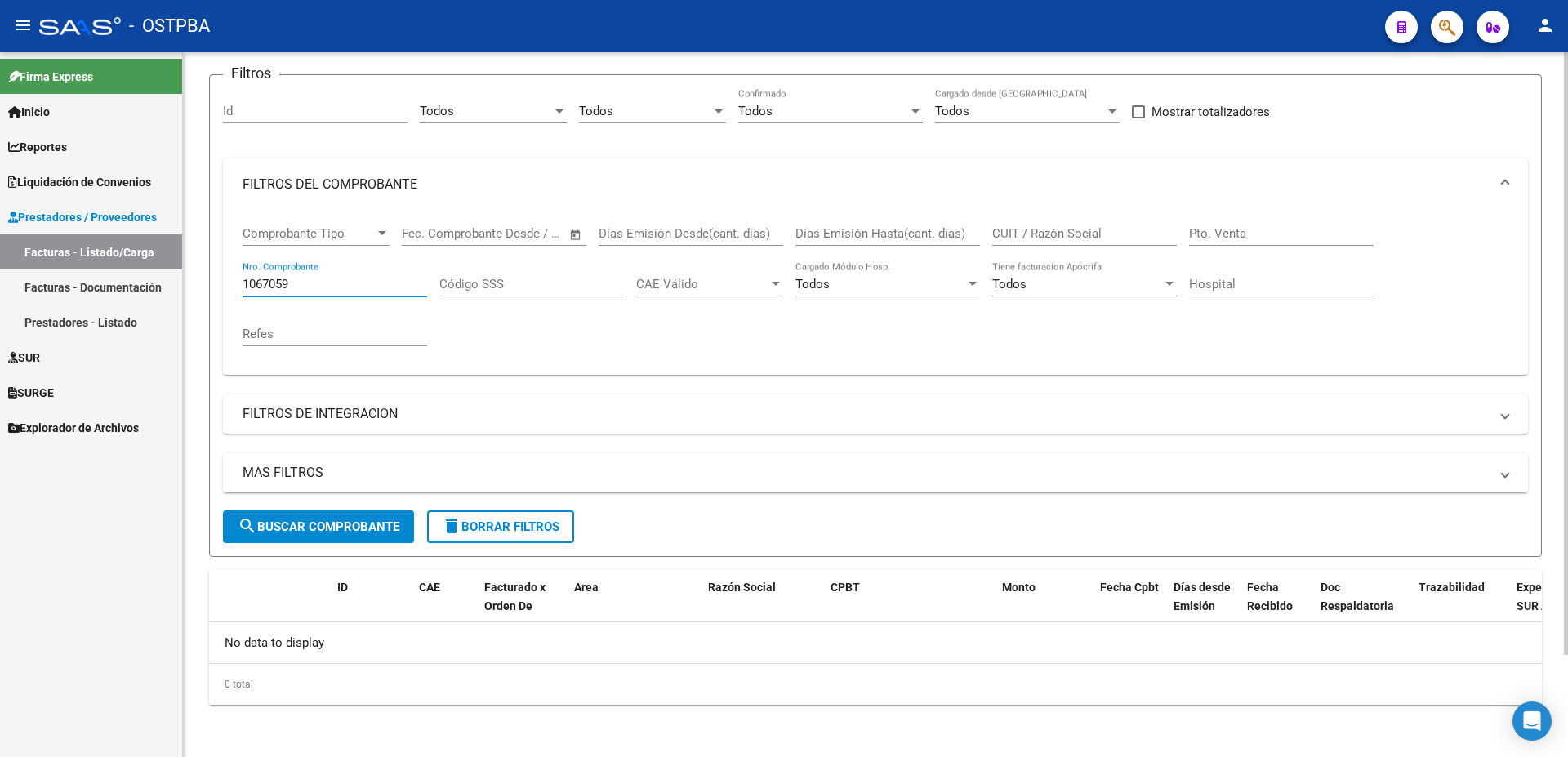
click at [325, 285] on input "1067059" at bounding box center [335, 283] width 185 height 15
type input "1067058"
click at [339, 528] on span "search Buscar Comprobante" at bounding box center [318, 526] width 162 height 15
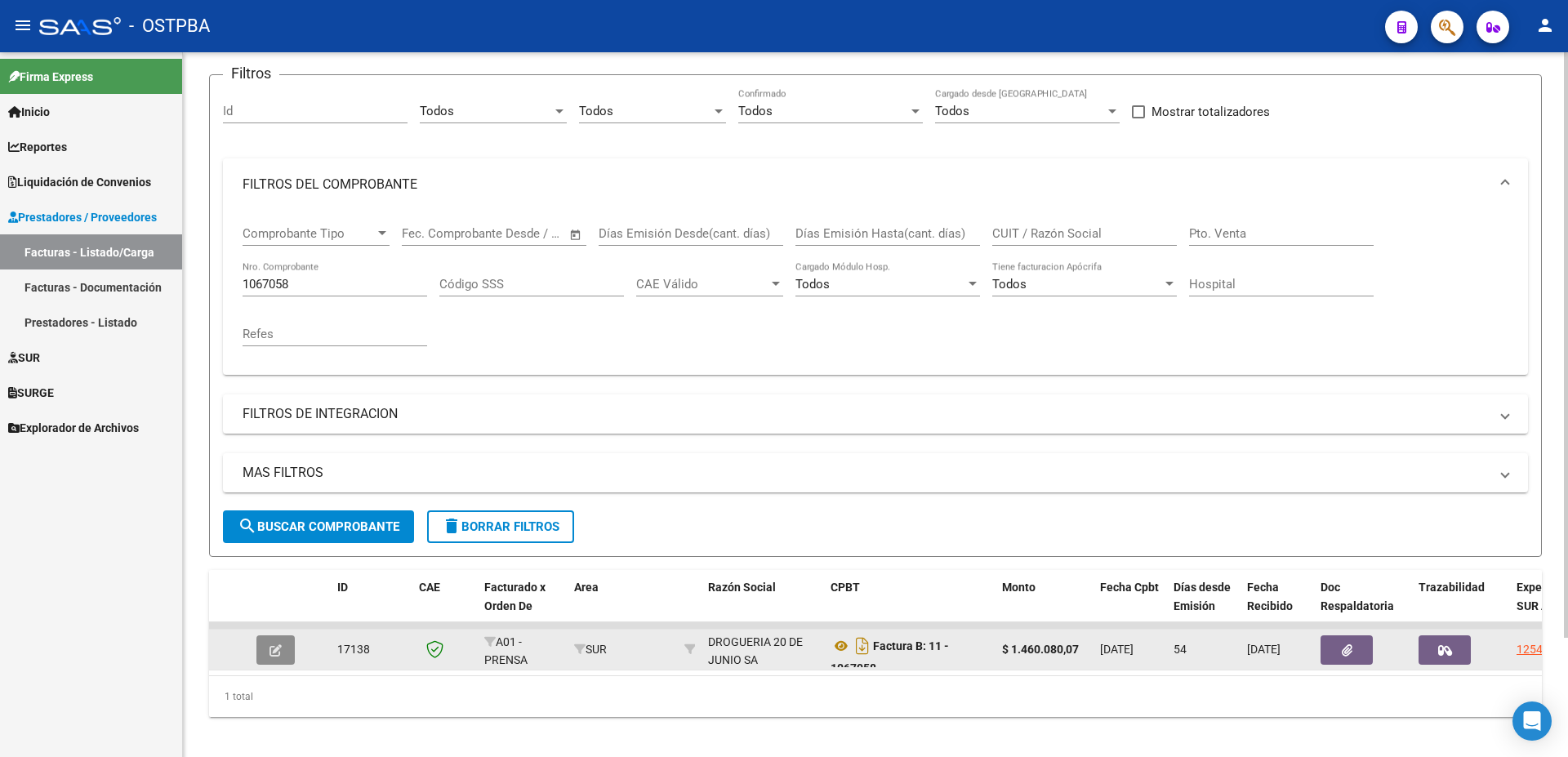
click at [267, 647] on button "button" at bounding box center [276, 649] width 38 height 29
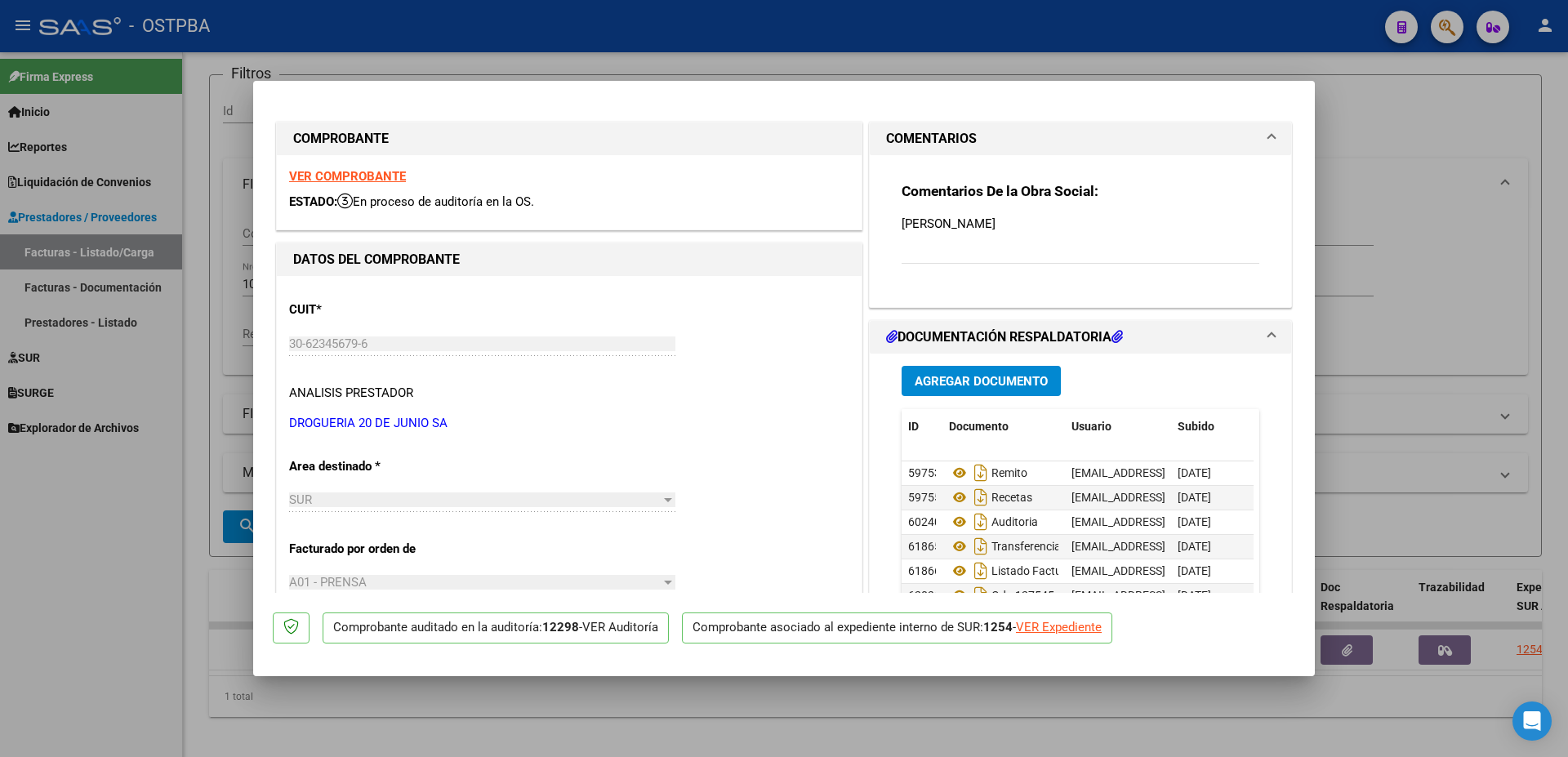
click at [941, 384] on span "Agregar Documento" at bounding box center [981, 381] width 133 height 15
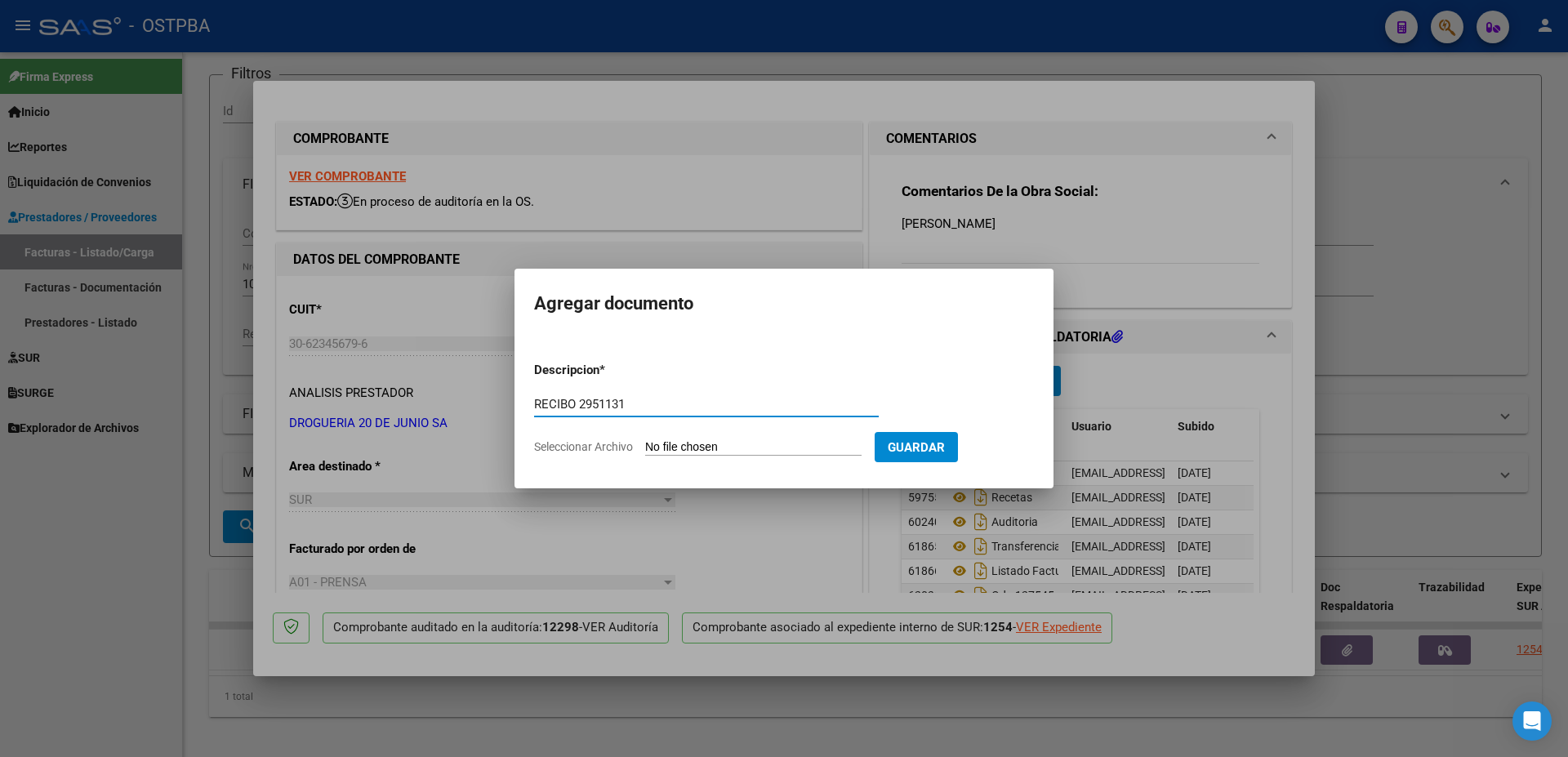
type input "RECIBO 2951131"
click at [704, 443] on input "Seleccionar Archivo" at bounding box center [753, 447] width 216 height 15
type input "C:\fakepath\IMG_20250915_0001.pdf"
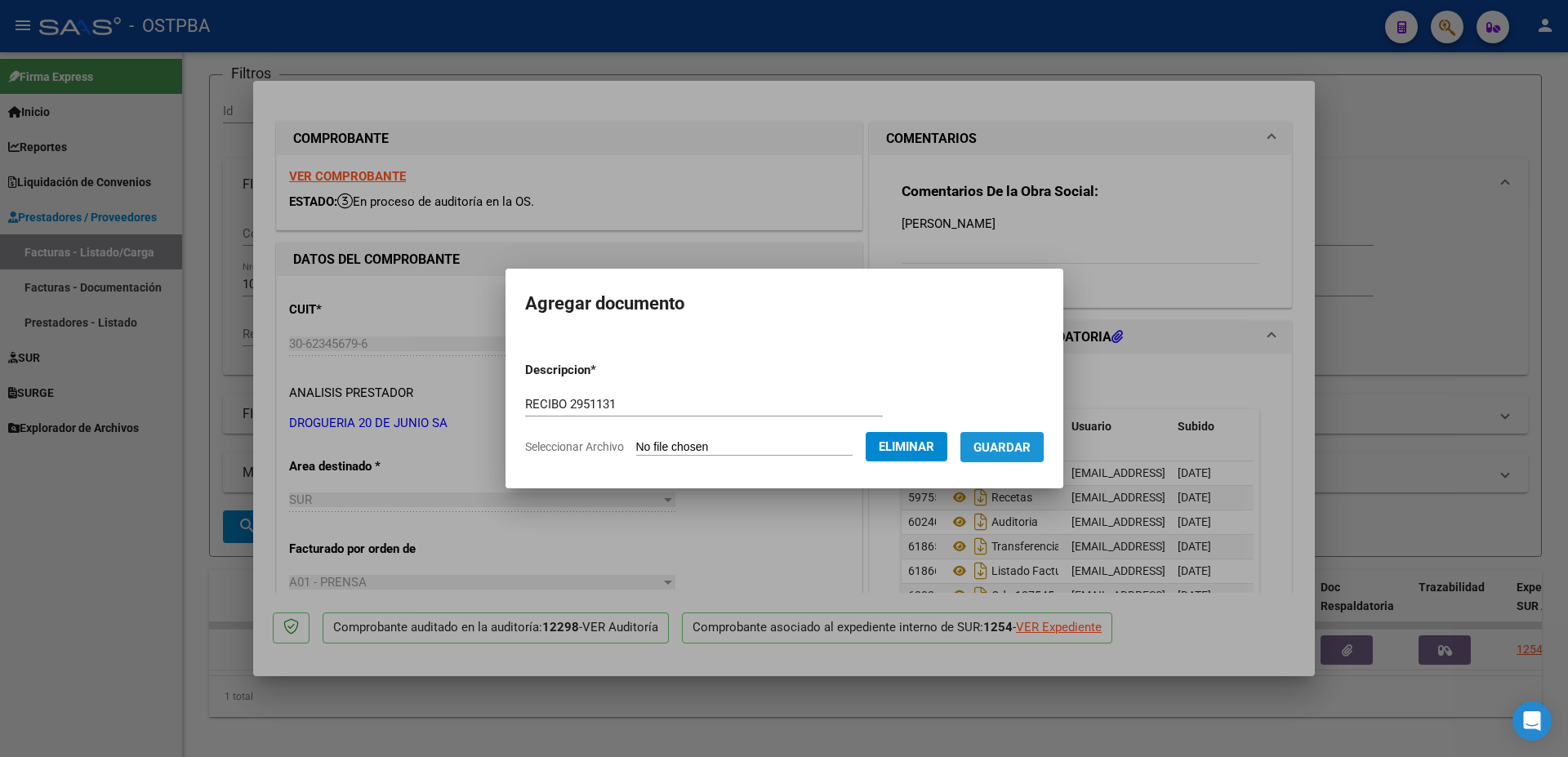
click at [1017, 448] on span "Guardar" at bounding box center [1002, 447] width 57 height 15
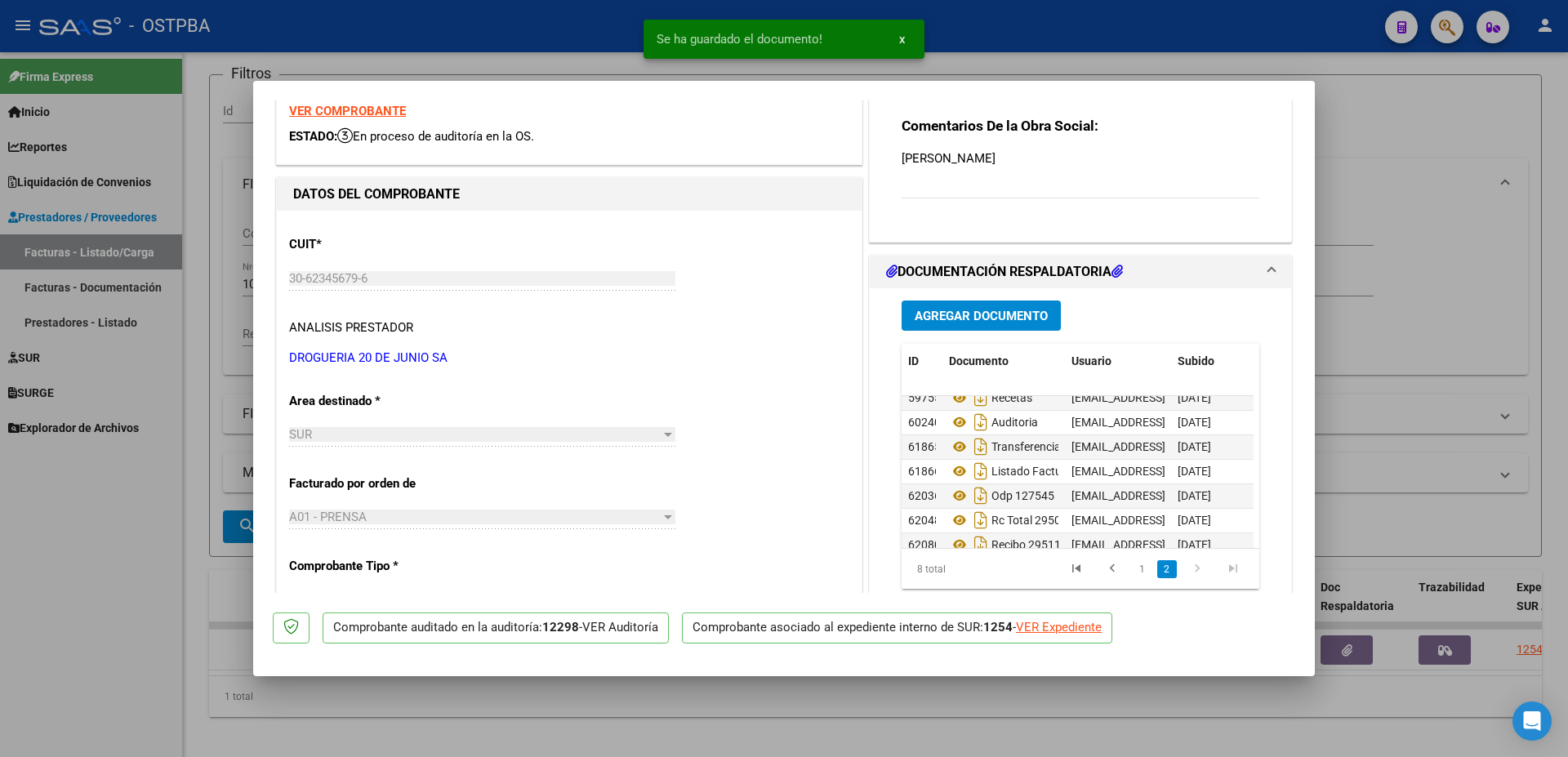
scroll to position [61, 0]
click at [948, 697] on div at bounding box center [784, 378] width 1568 height 757
type input "$ 0,00"
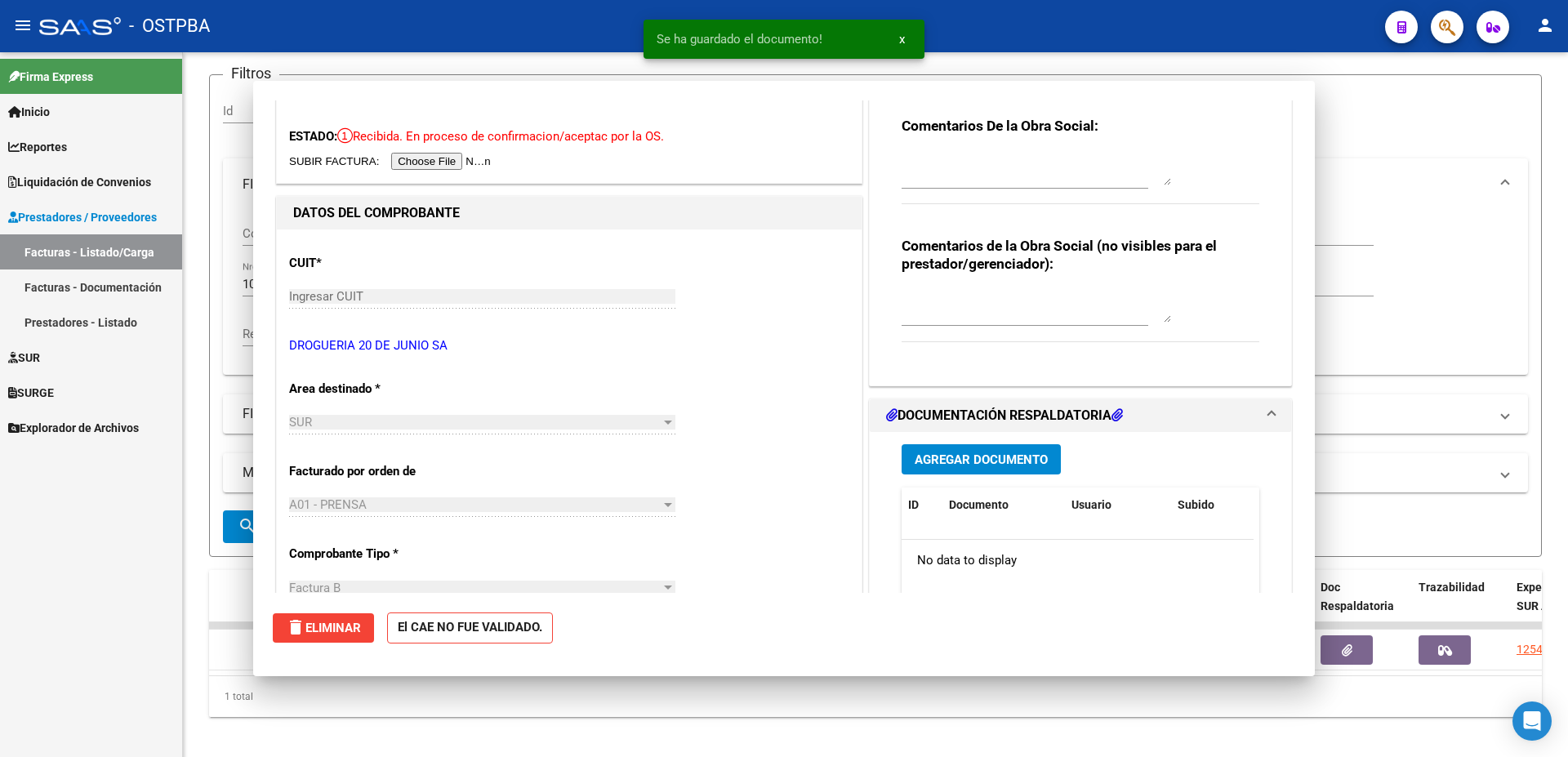
scroll to position [0, 0]
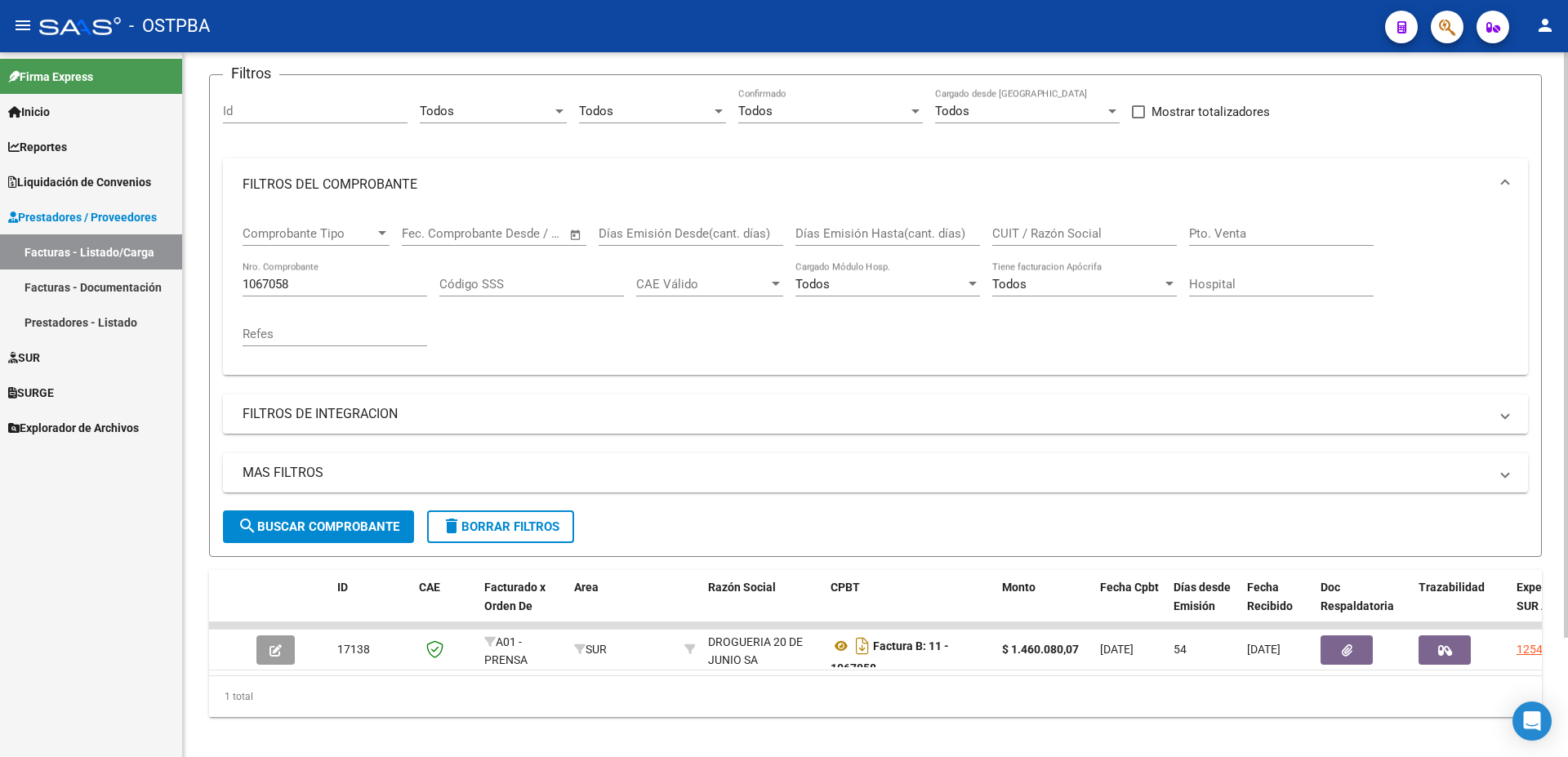
click at [353, 257] on div "Comprobante Tipo Comprobante Tipo" at bounding box center [316, 235] width 147 height 51
click at [344, 269] on div "1067058 Nro. Comprobante" at bounding box center [335, 279] width 185 height 36
type input "1068242"
click at [340, 520] on span "search Buscar Comprobante" at bounding box center [318, 526] width 162 height 15
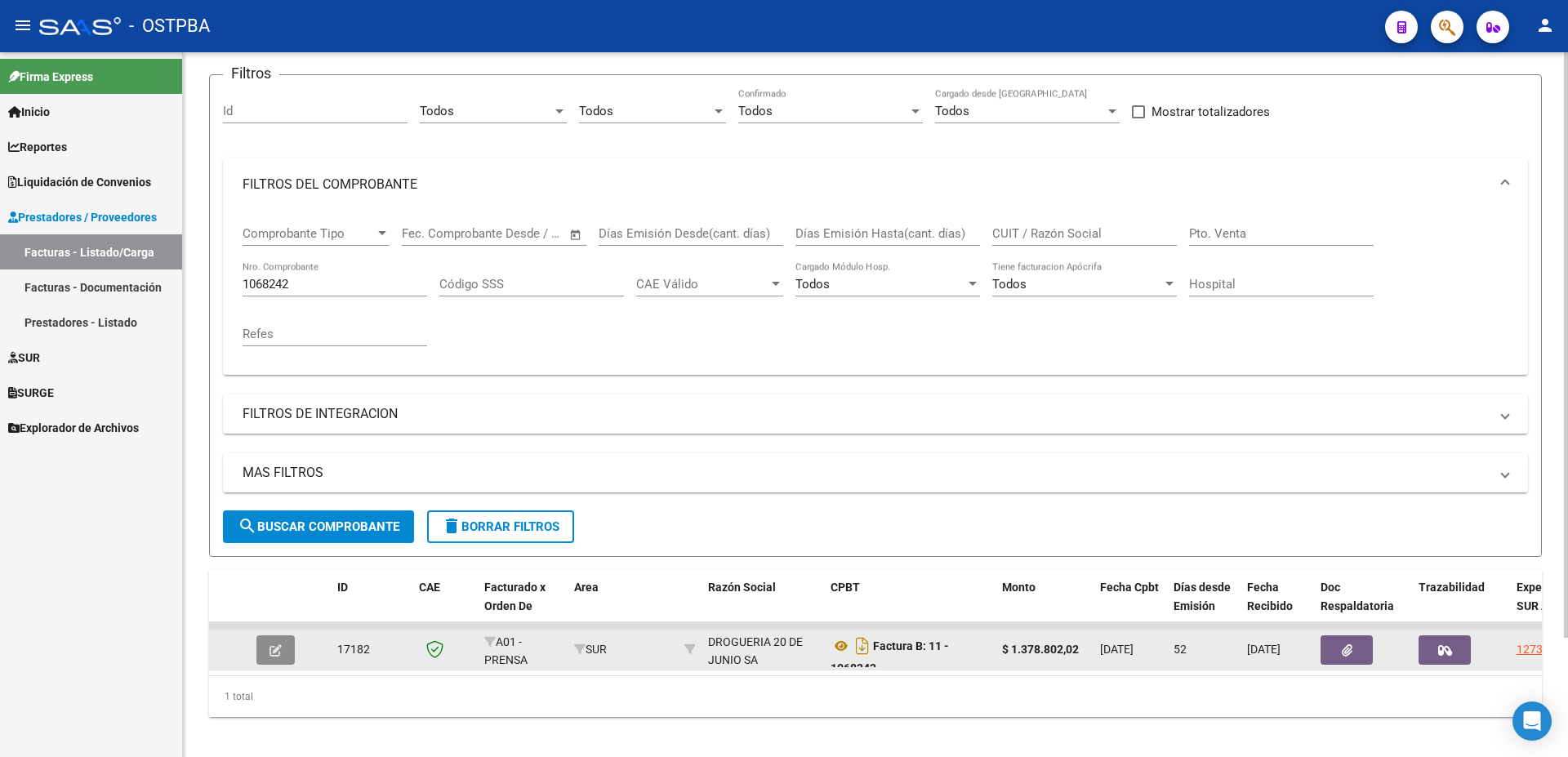
click at [268, 644] on button "button" at bounding box center [276, 649] width 38 height 29
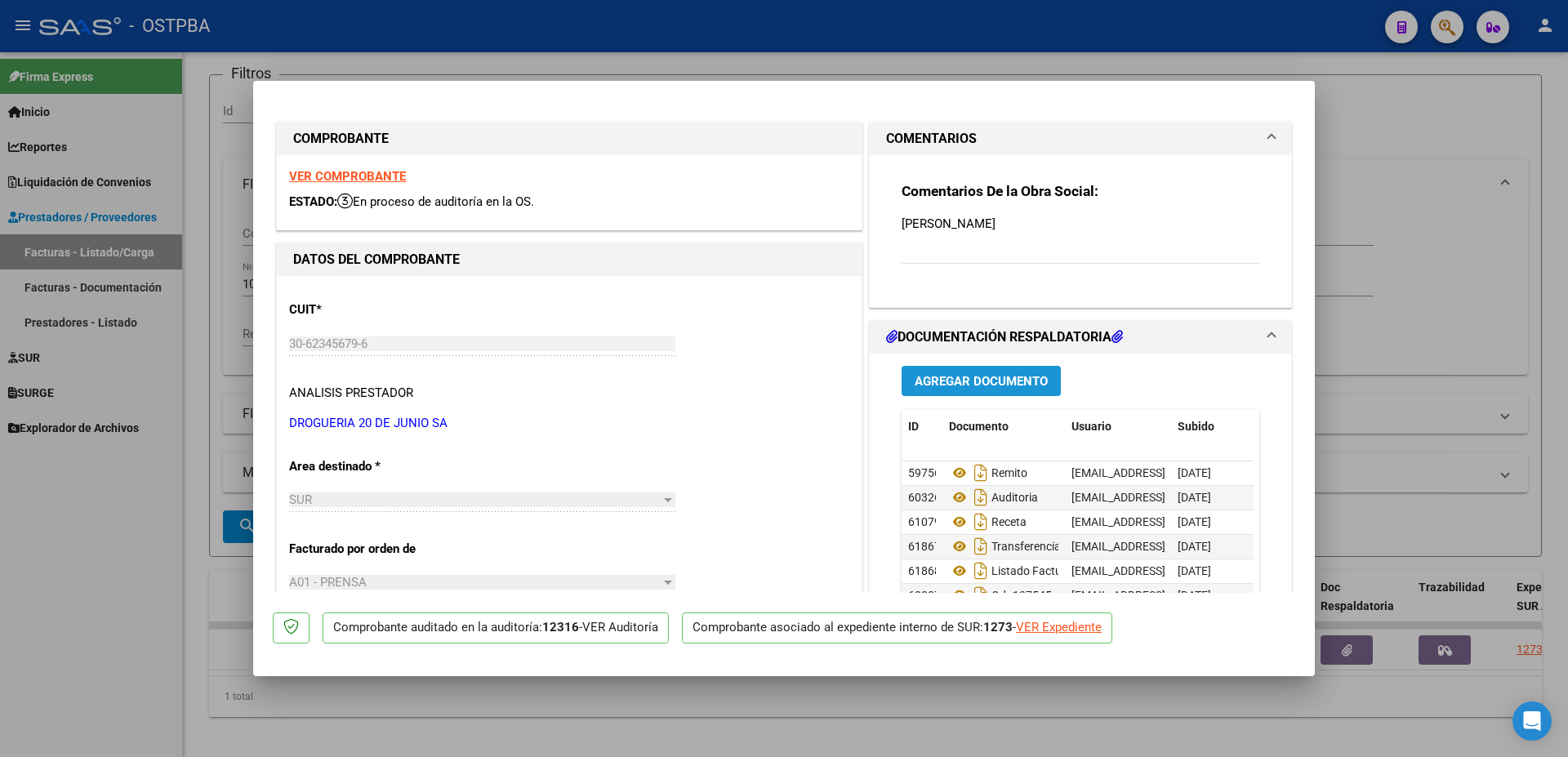
click at [975, 382] on span "Agregar Documento" at bounding box center [981, 381] width 133 height 15
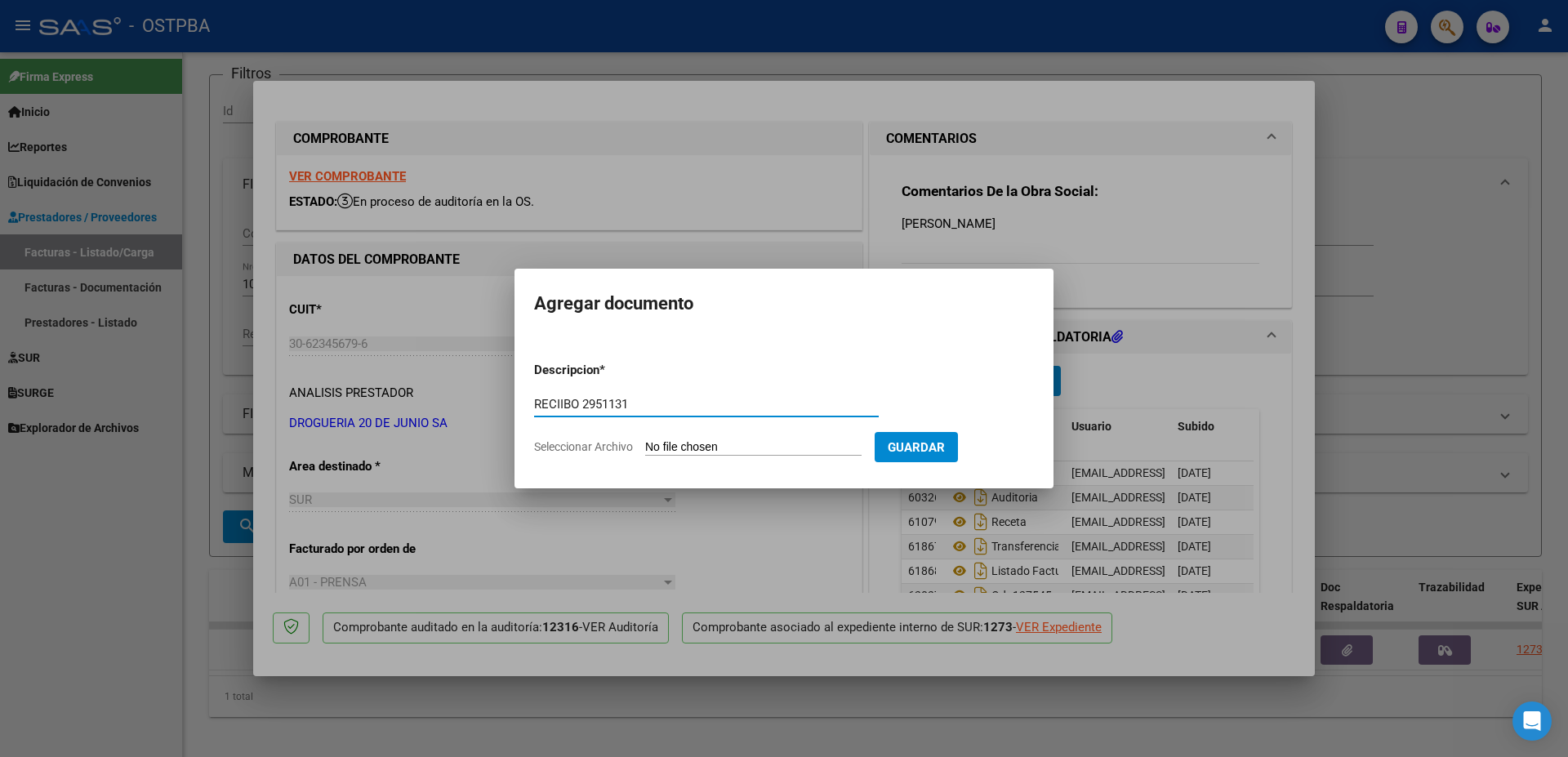
type input "RECIIBO 2951131"
click at [722, 449] on input "Seleccionar Archivo" at bounding box center [753, 447] width 216 height 15
type input "C:\fakepath\IMG_20250915_0001.pdf"
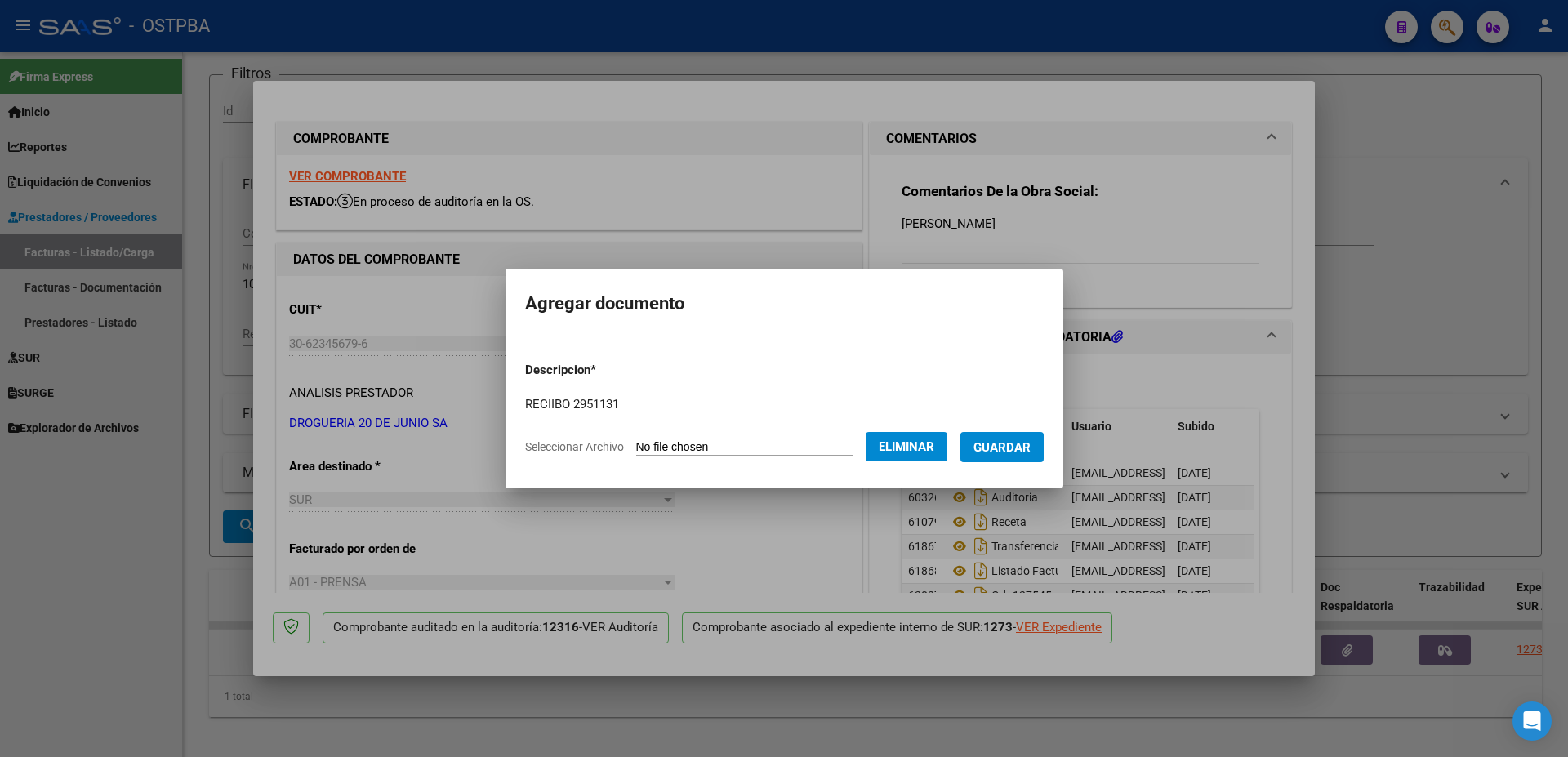
click at [1021, 445] on span "Guardar" at bounding box center [1002, 447] width 57 height 15
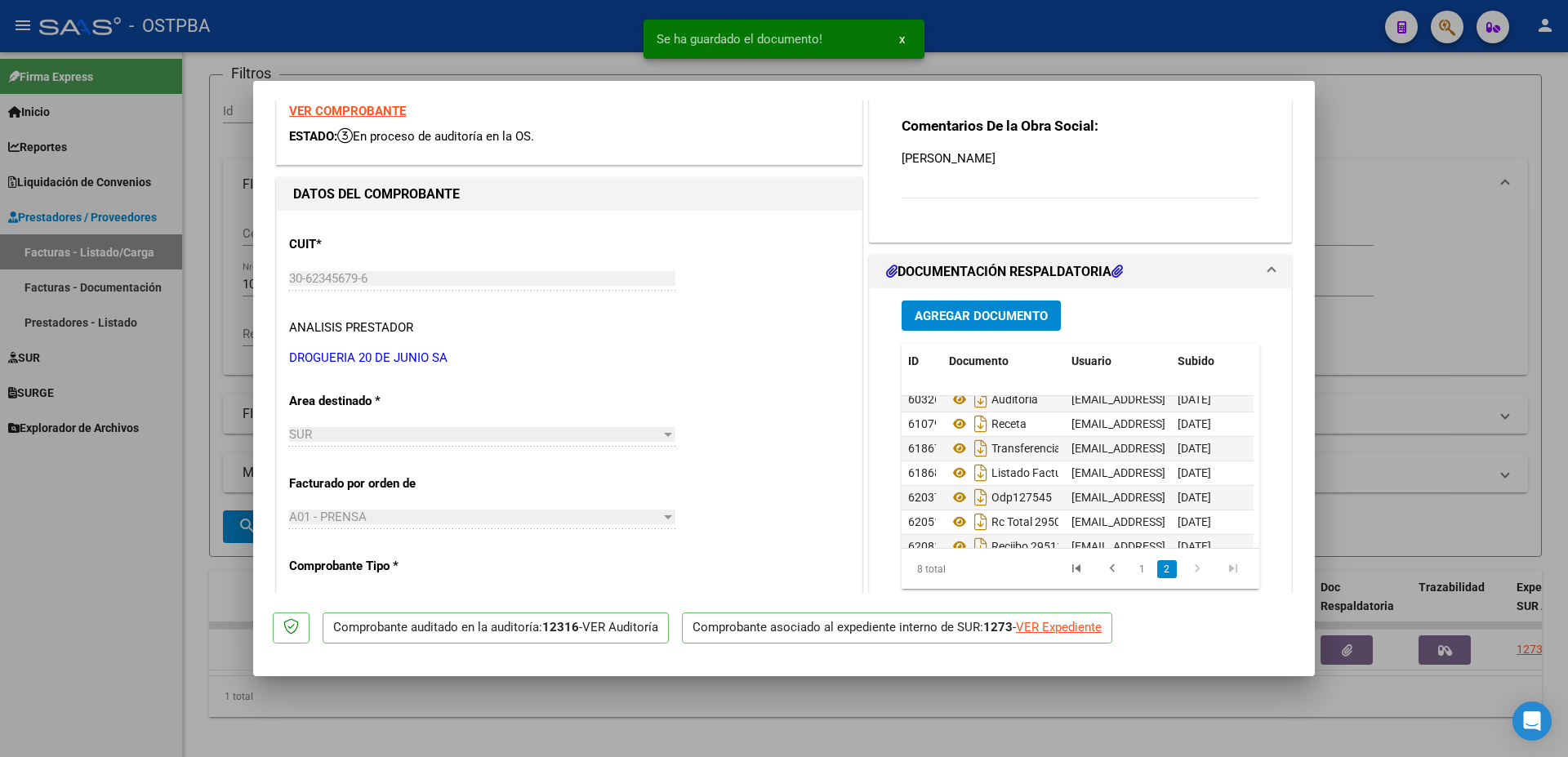
scroll to position [61, 0]
click at [708, 715] on div at bounding box center [784, 378] width 1568 height 757
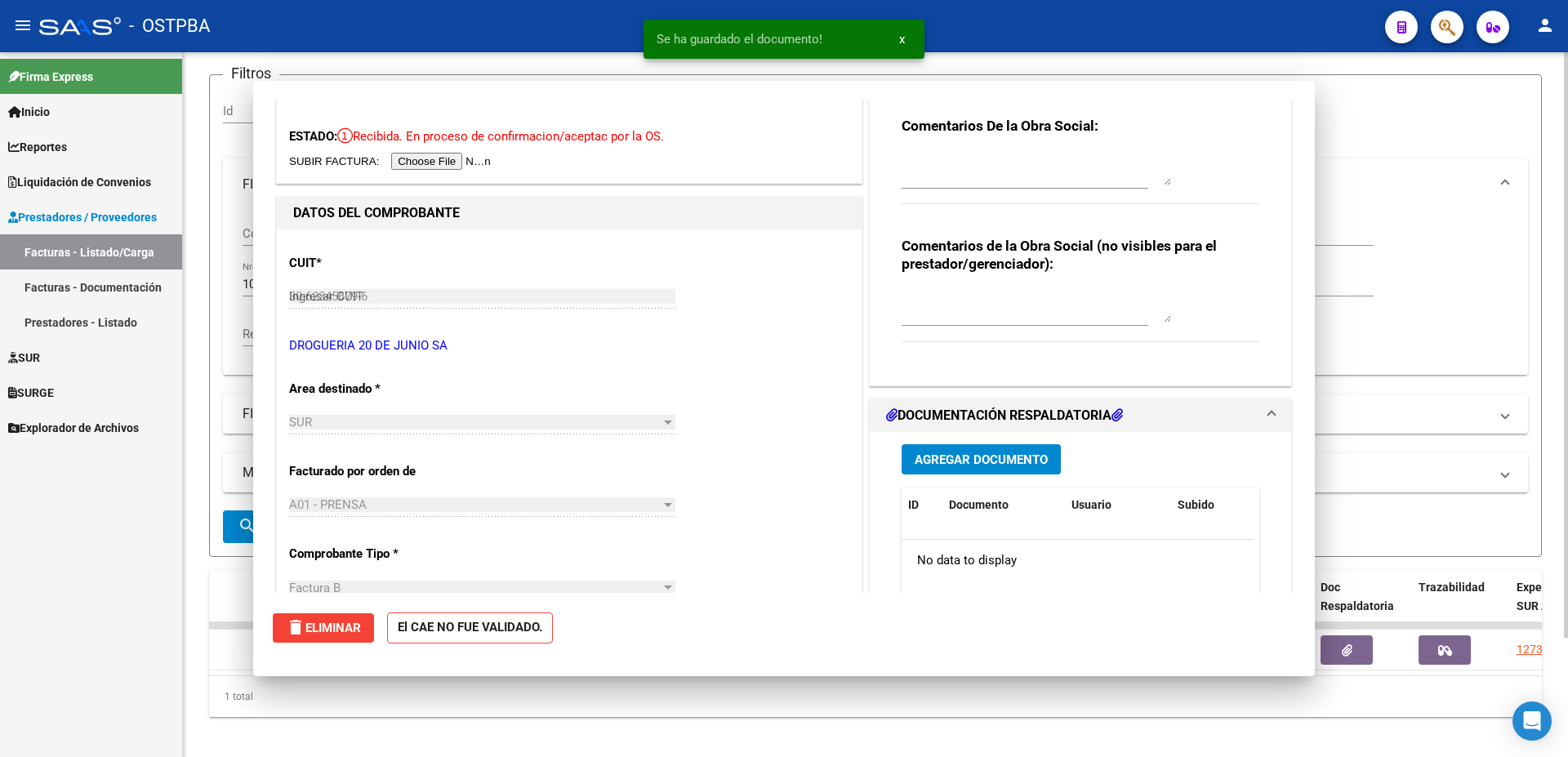
type input "$ 0,00"
